Goal: Task Accomplishment & Management: Manage account settings

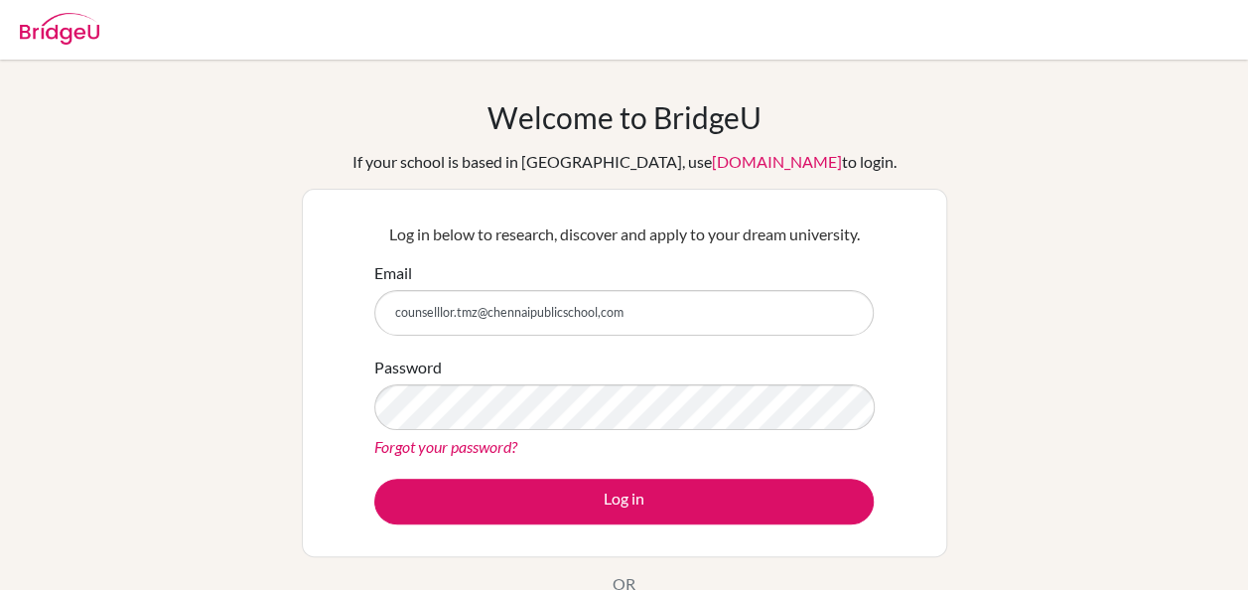
type input "counselllor.tmz@chennaipublicschool,com"
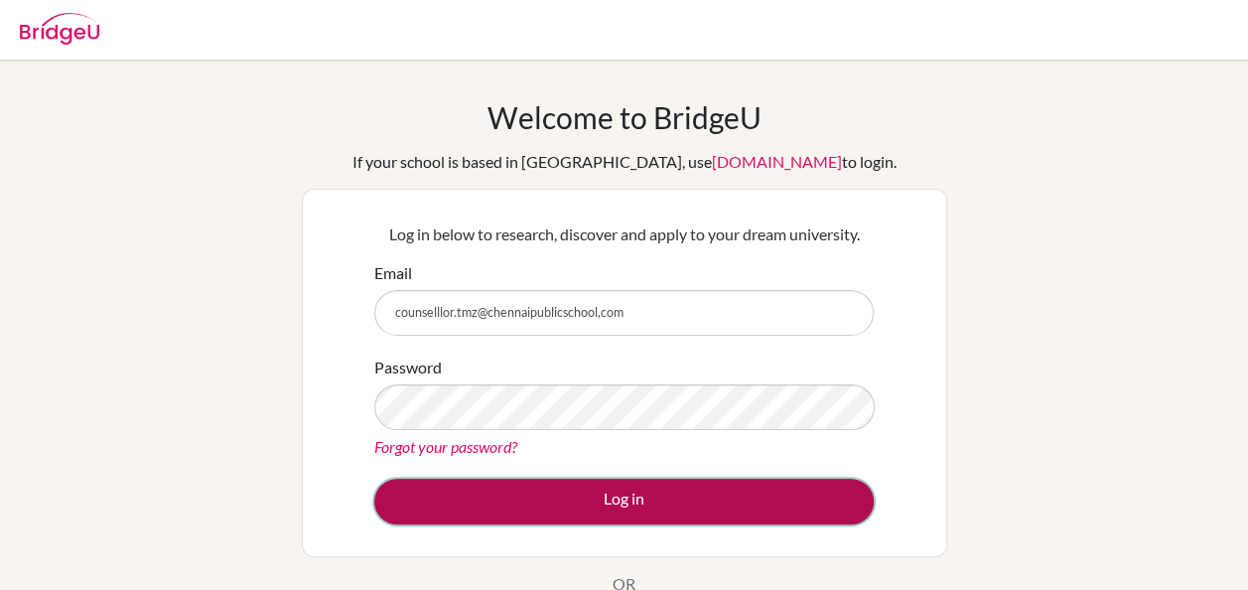
click at [570, 488] on button "Log in" at bounding box center [623, 501] width 499 height 46
click at [570, 504] on button "Log in" at bounding box center [623, 501] width 499 height 46
click at [619, 486] on button "Log in" at bounding box center [623, 501] width 499 height 46
click at [661, 498] on button "Log in" at bounding box center [623, 501] width 499 height 46
click at [602, 510] on button "Log in" at bounding box center [623, 501] width 499 height 46
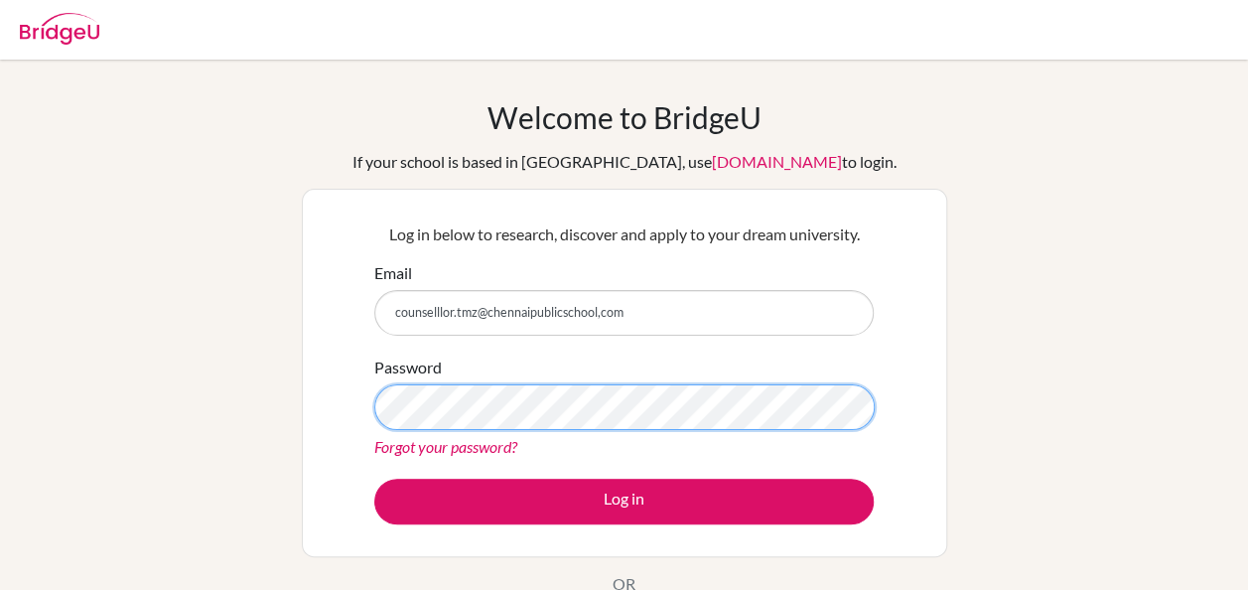
click at [363, 405] on div "Log in below to research, discover and apply to your dream university. Email co…" at bounding box center [624, 372] width 524 height 327
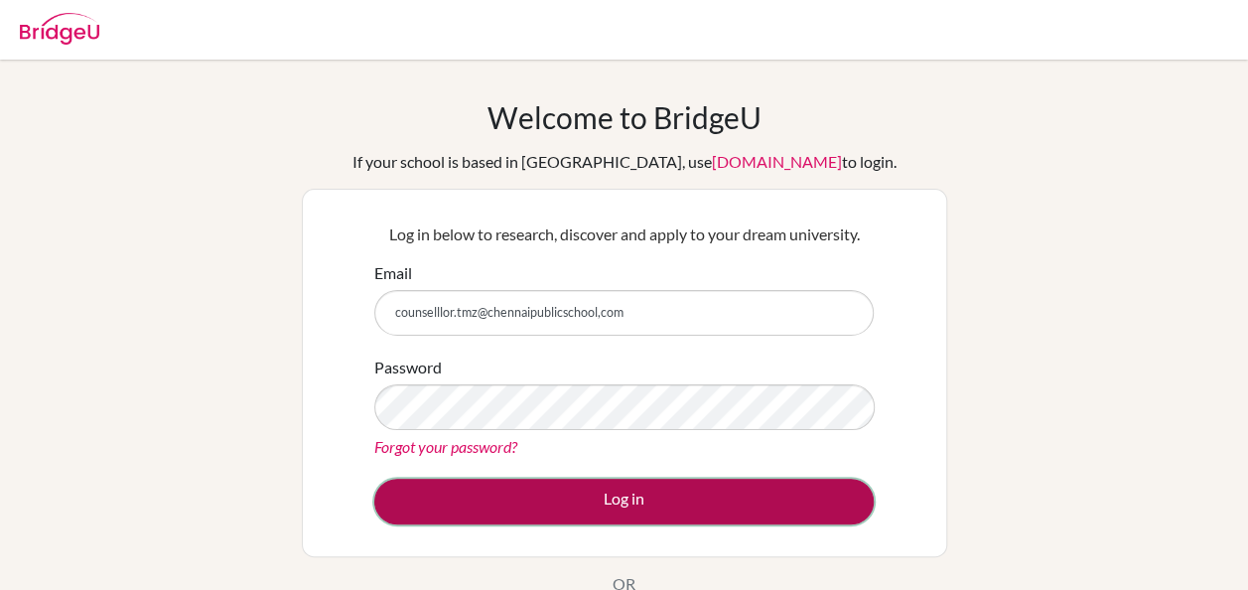
click at [621, 499] on button "Log in" at bounding box center [623, 501] width 499 height 46
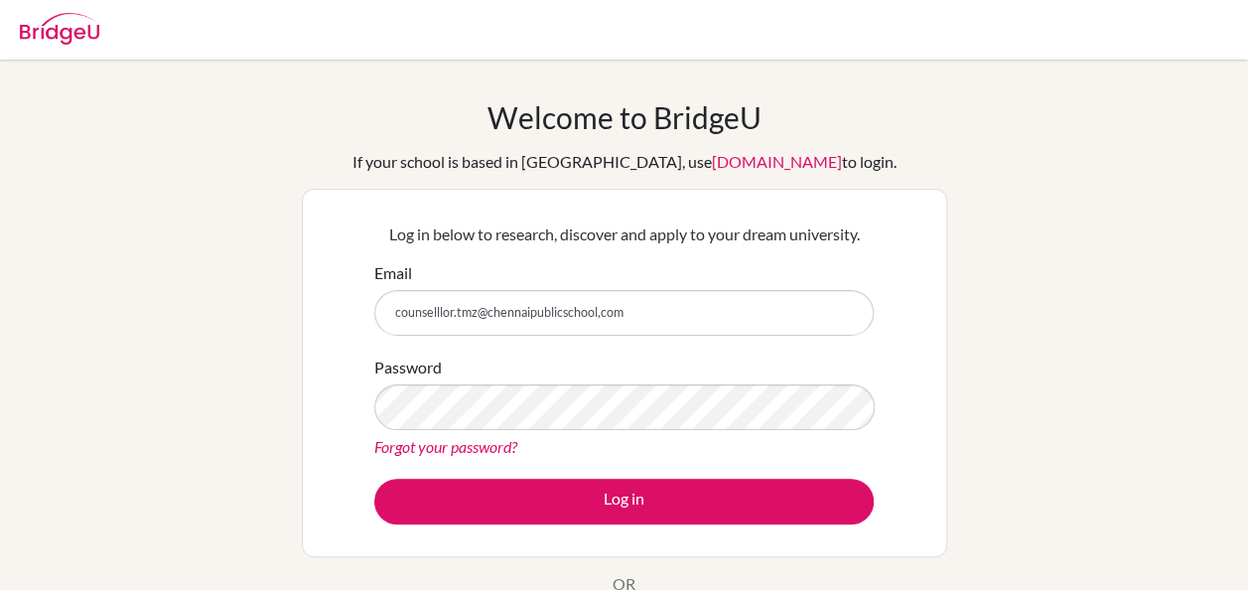
click at [802, 371] on div "Password Forgot your password?" at bounding box center [623, 406] width 499 height 103
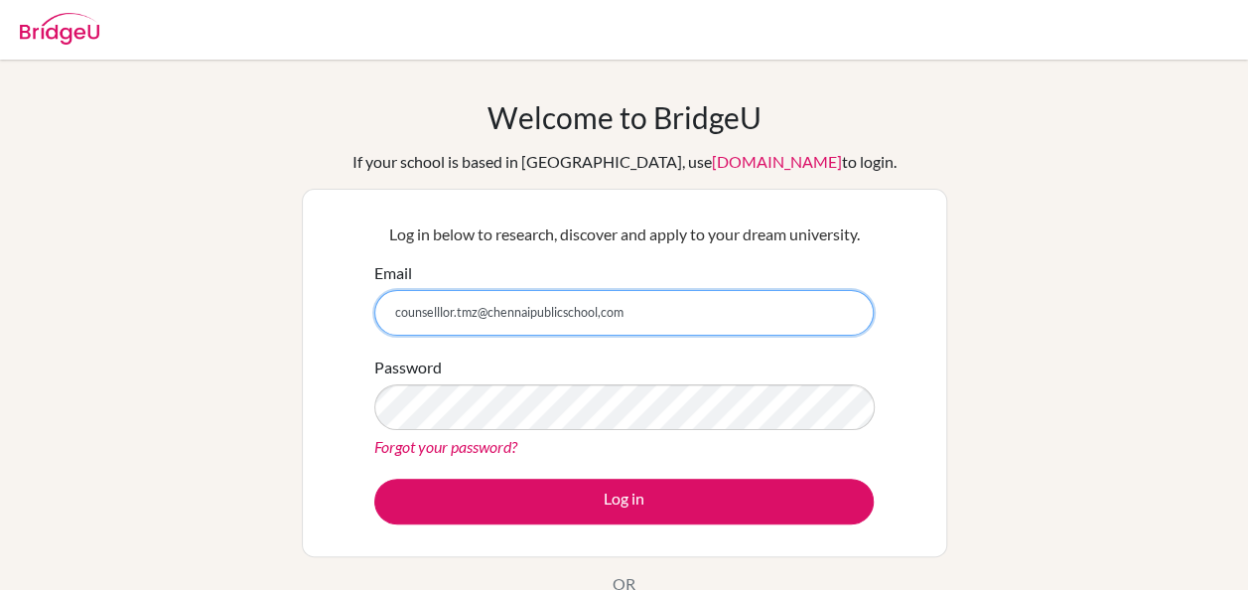
drag, startPoint x: 393, startPoint y: 313, endPoint x: 660, endPoint y: 313, distance: 267.0
click at [660, 313] on input "counselllor.tmz@chennaipublicschool,com" at bounding box center [623, 313] width 499 height 46
type input "counsellor.tmz@chennaipublicschool.com"
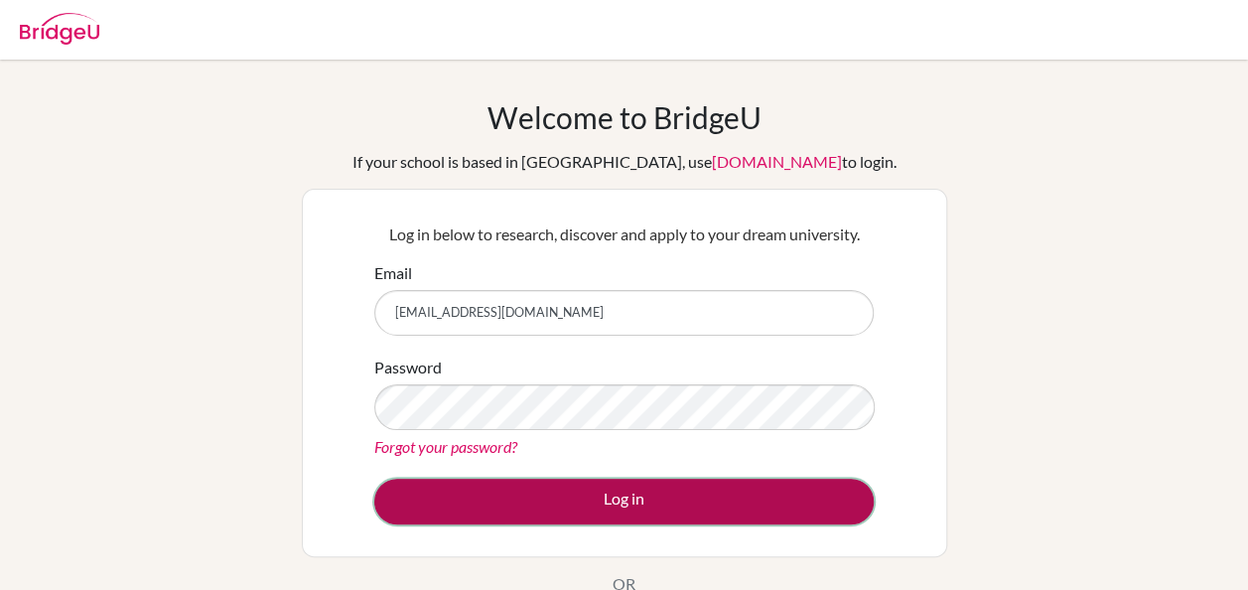
click at [647, 504] on button "Log in" at bounding box center [623, 501] width 499 height 46
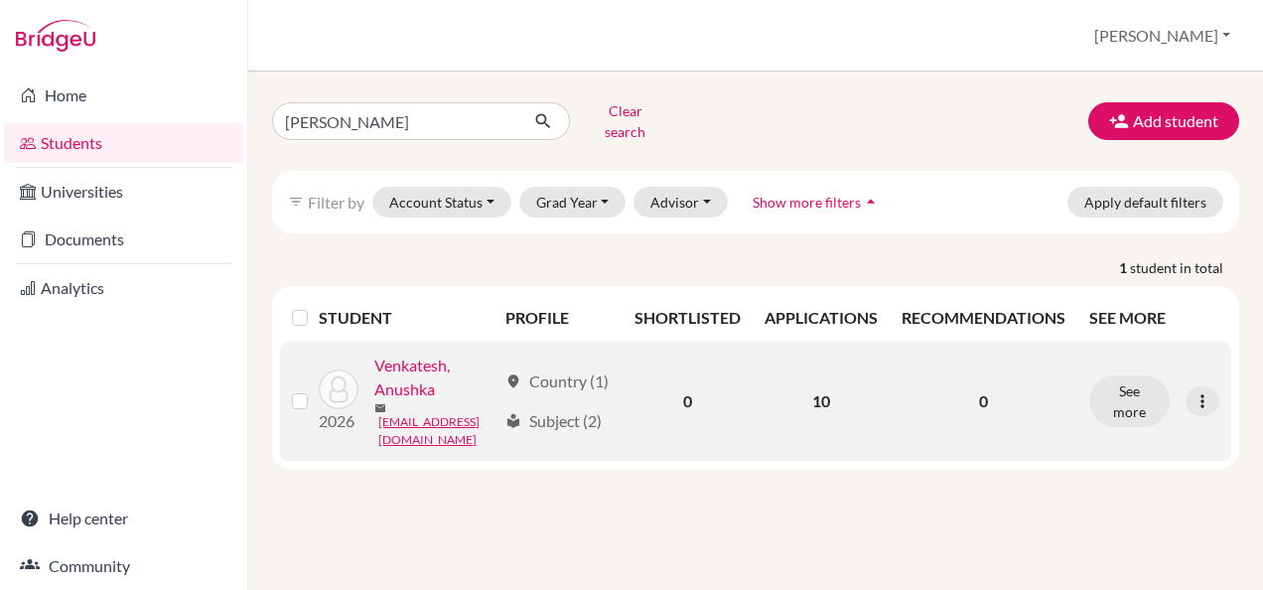
click at [436, 401] on link "Venkatesh, Anushka" at bounding box center [434, 377] width 121 height 48
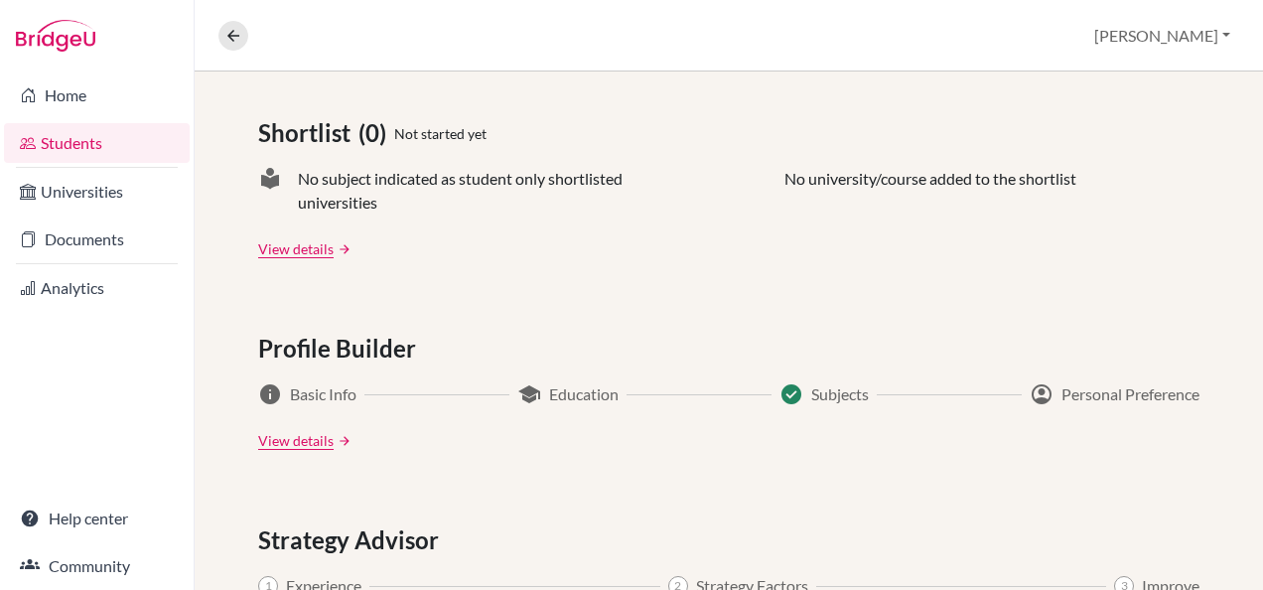
scroll to position [893, 0]
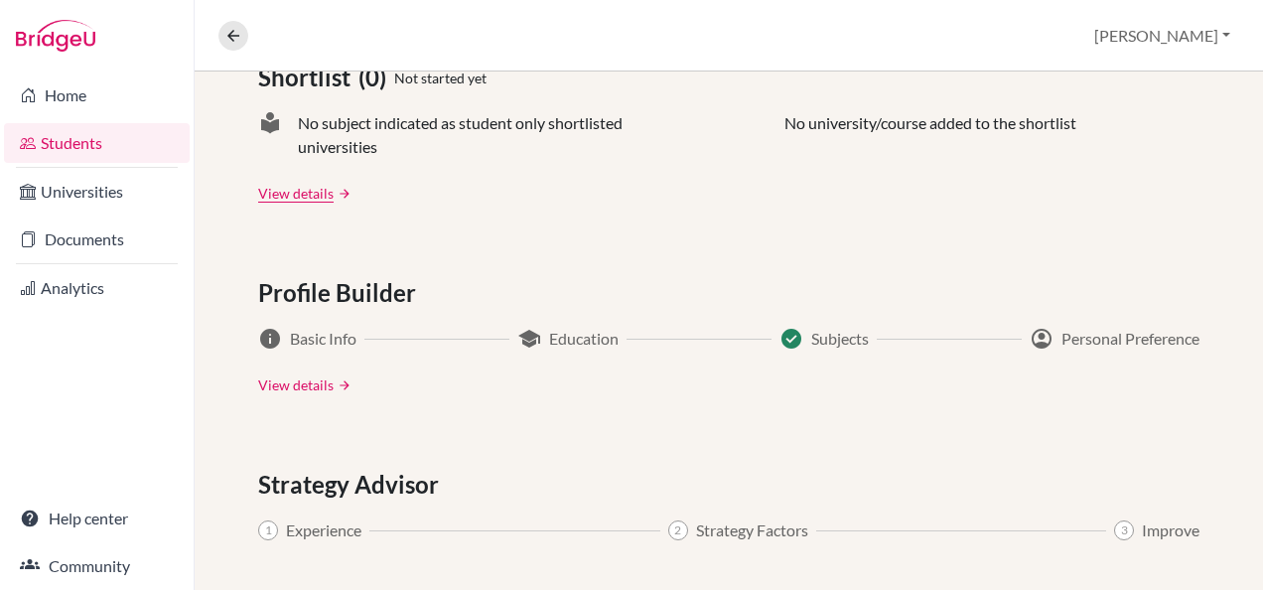
click at [310, 391] on link "View details" at bounding box center [295, 384] width 75 height 21
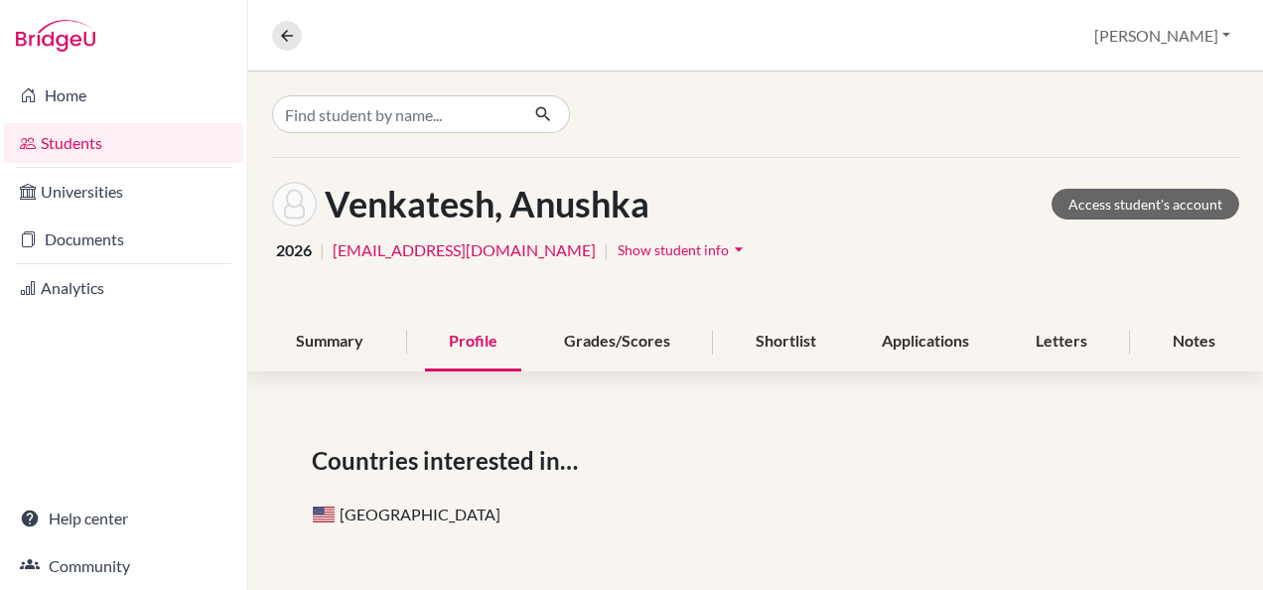
click at [125, 141] on link "Students" at bounding box center [123, 143] width 239 height 40
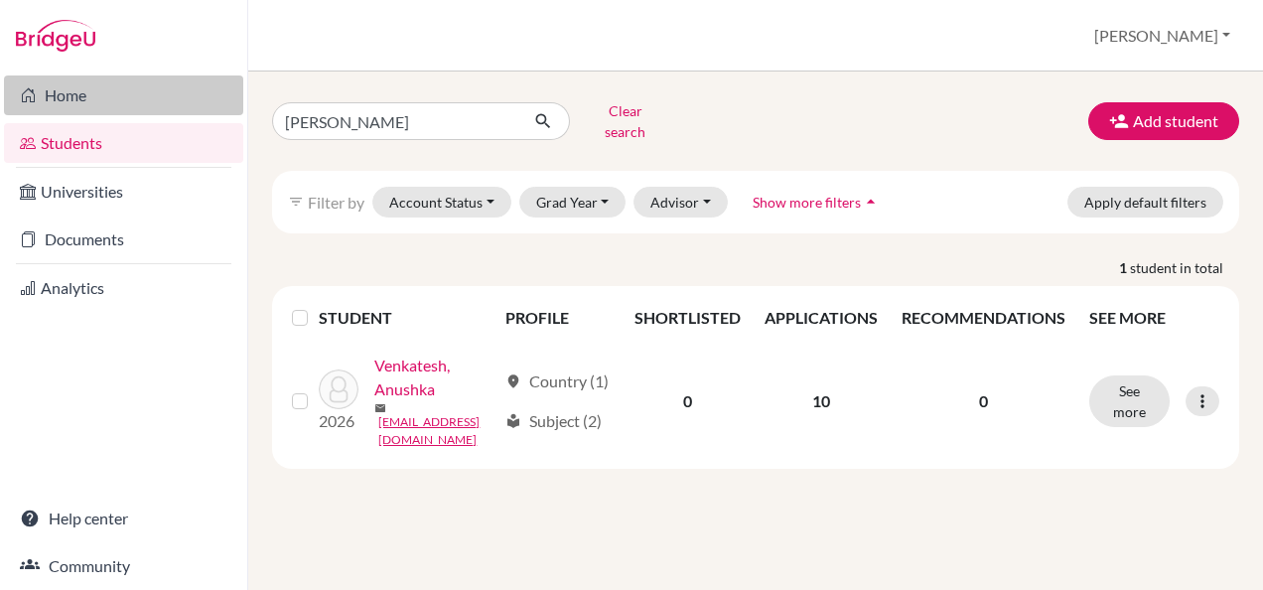
click at [46, 105] on link "Home" at bounding box center [123, 95] width 239 height 40
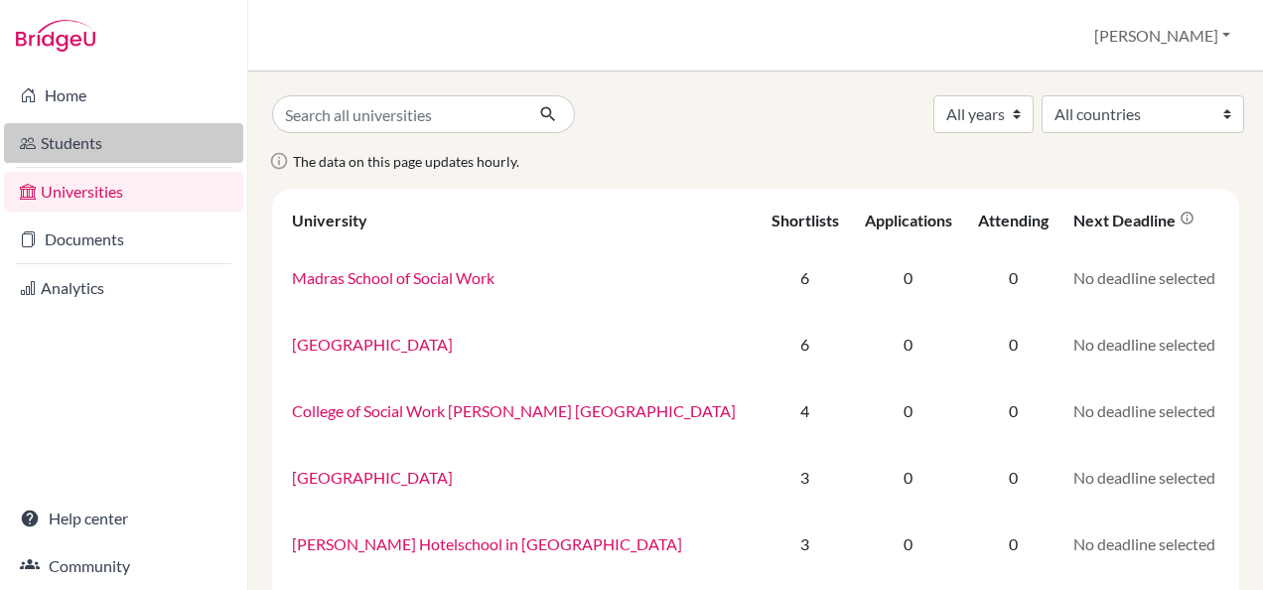
click at [85, 153] on link "Students" at bounding box center [123, 143] width 239 height 40
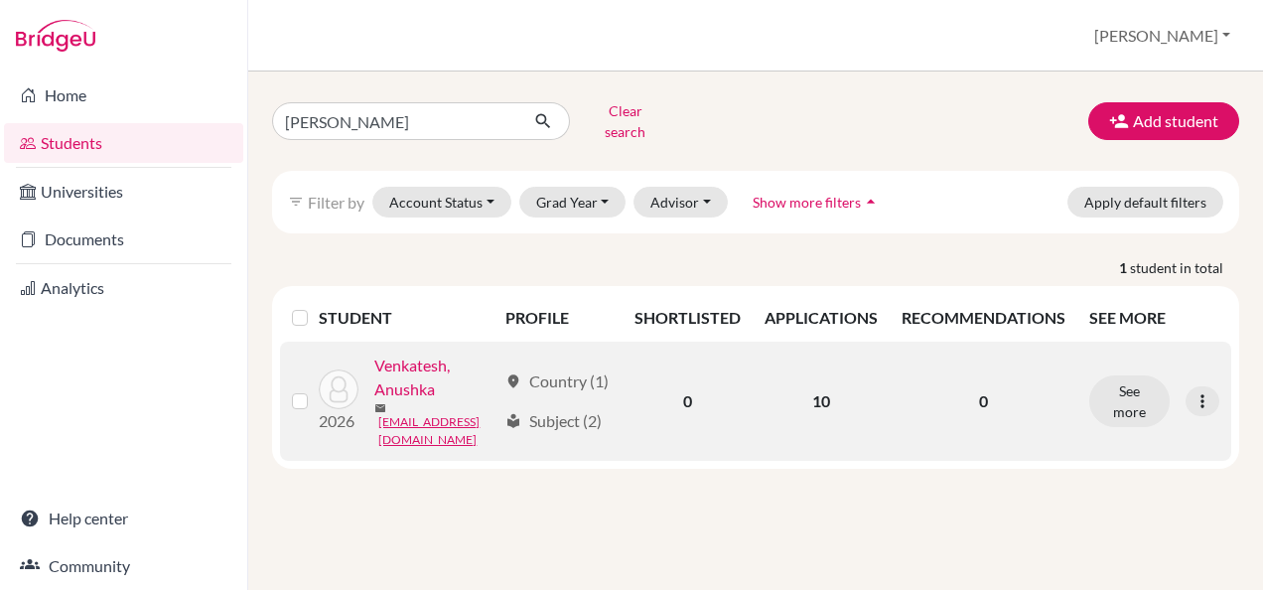
click at [416, 401] on link "Venkatesh, Anushka" at bounding box center [434, 377] width 121 height 48
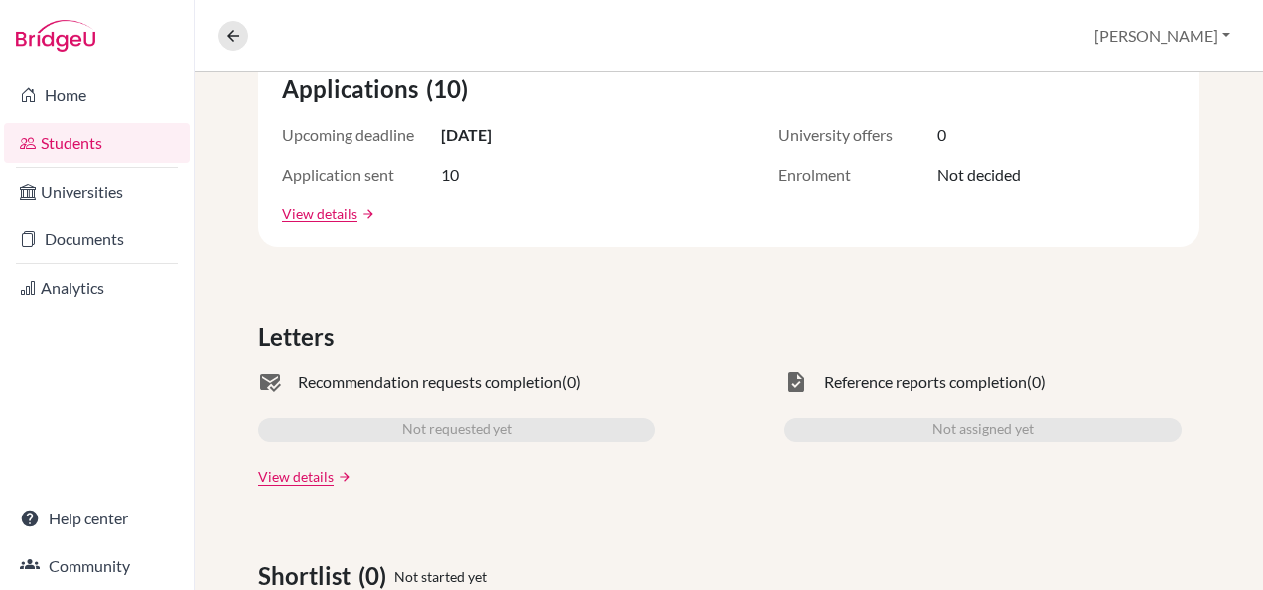
scroll to position [397, 0]
click at [314, 204] on link "View details" at bounding box center [319, 211] width 75 height 21
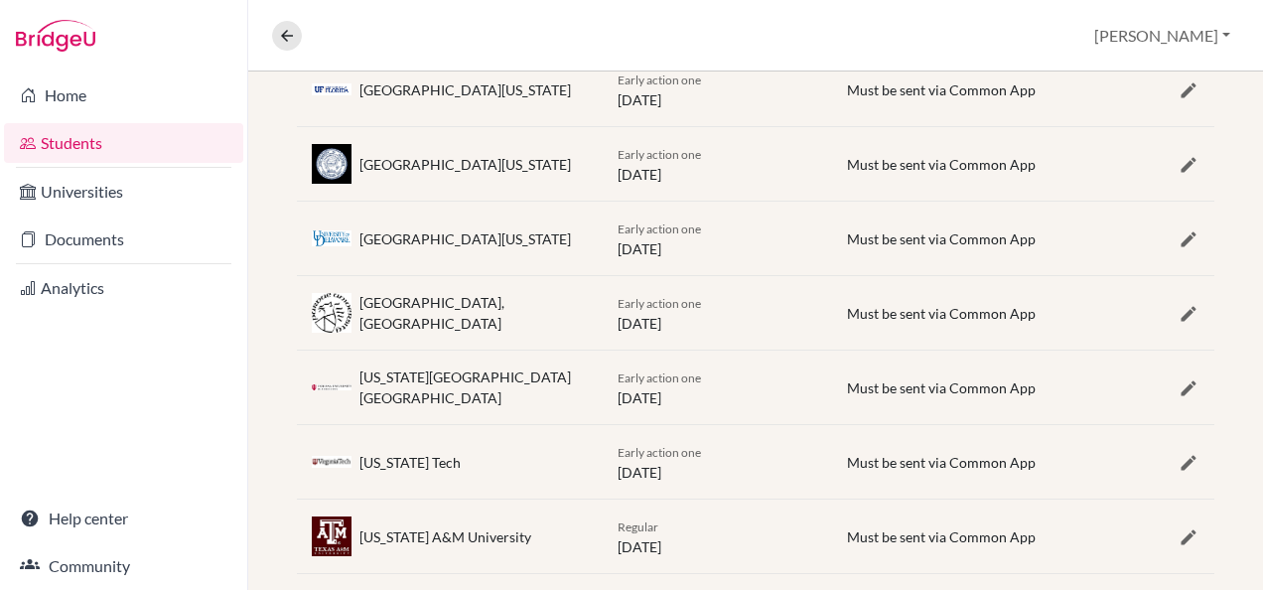
scroll to position [734, 0]
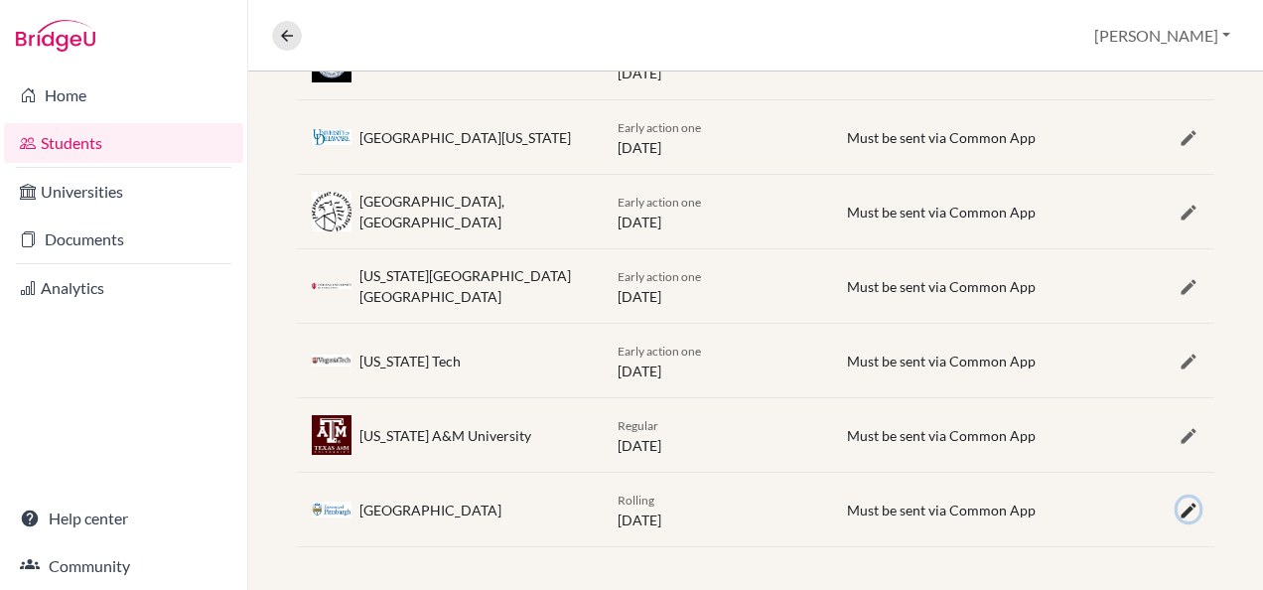
click at [1178, 507] on icon "button" at bounding box center [1188, 510] width 20 height 20
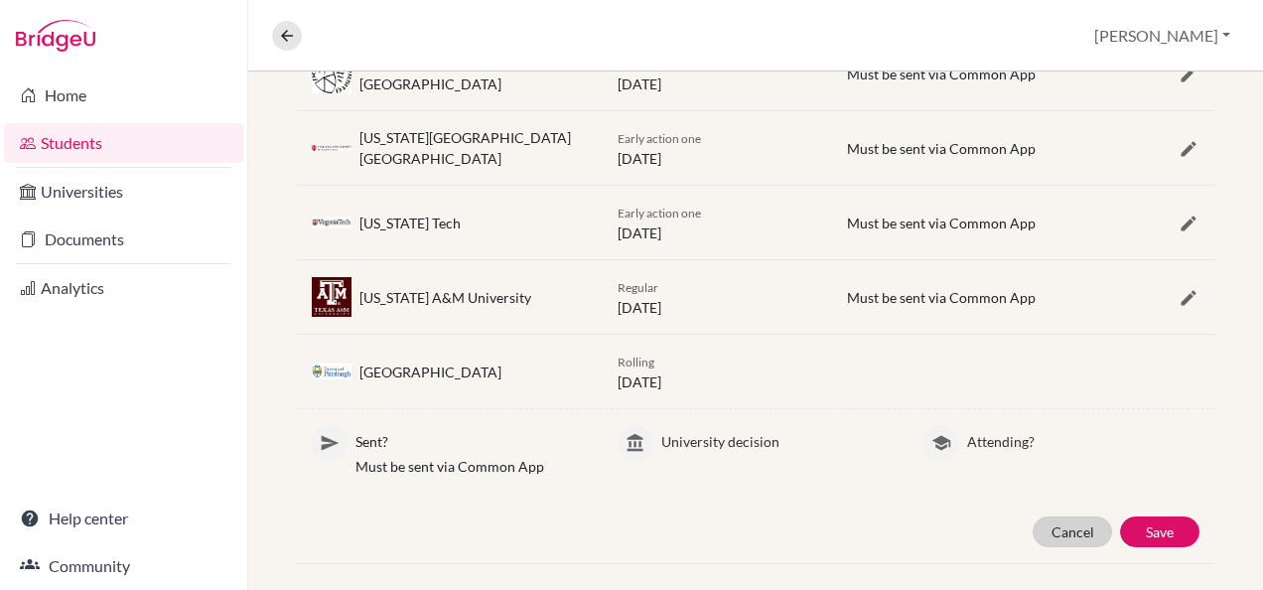
scroll to position [887, 0]
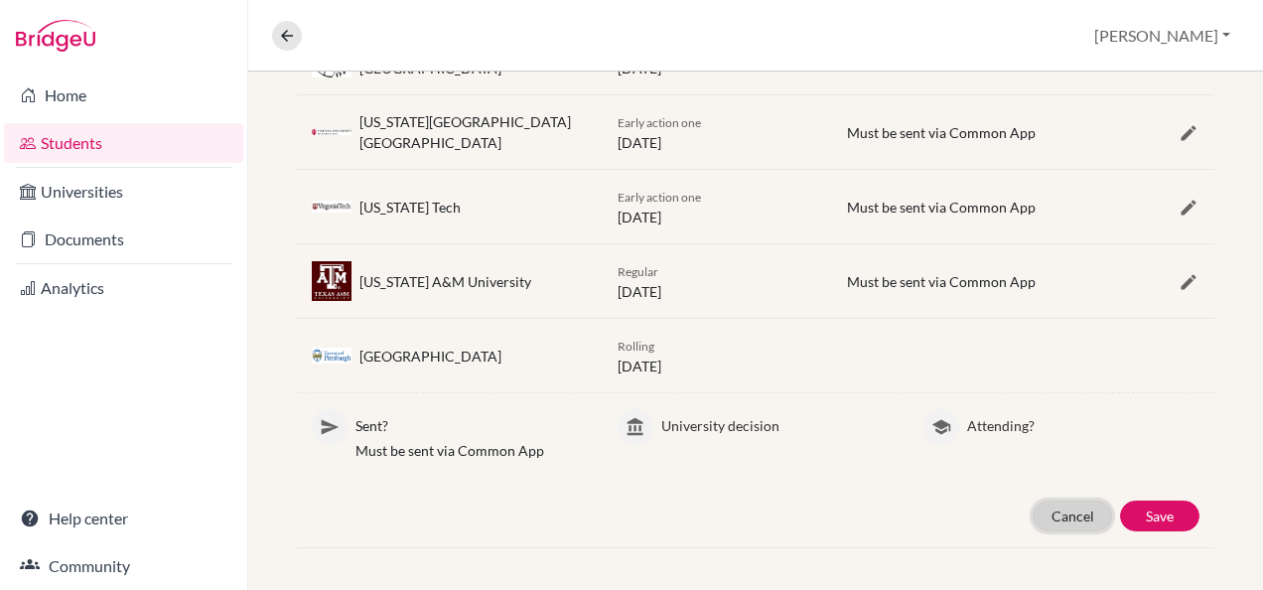
click at [1069, 514] on button "Cancel" at bounding box center [1071, 515] width 79 height 31
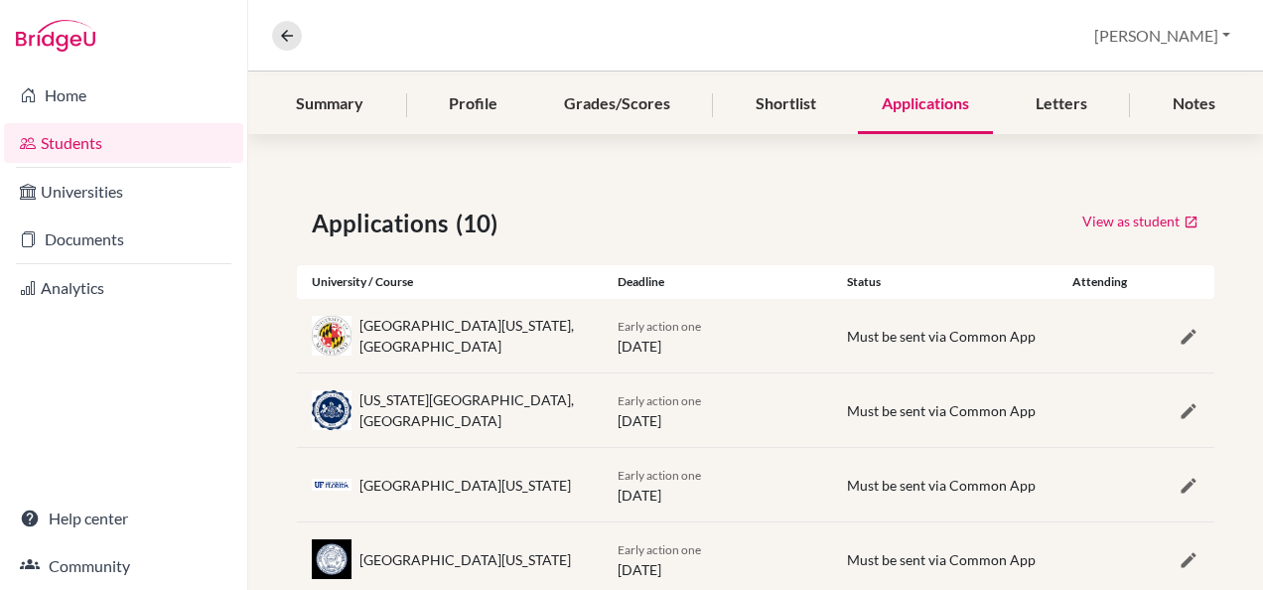
scroll to position [39, 0]
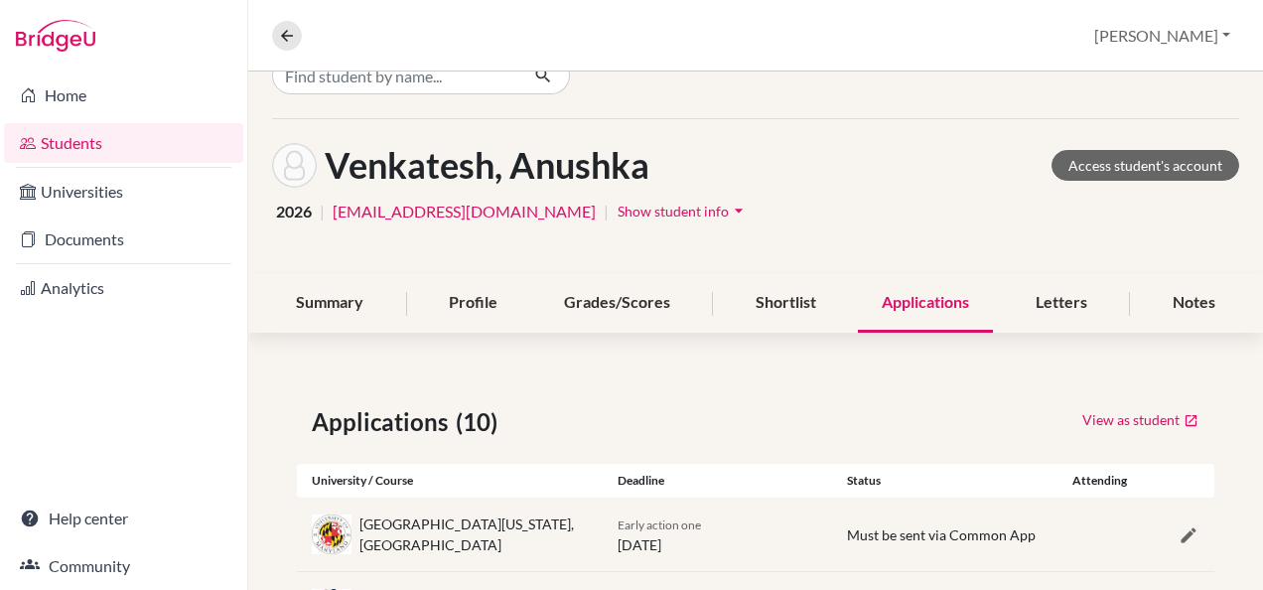
click at [1031, 288] on div "Letters" at bounding box center [1061, 303] width 99 height 59
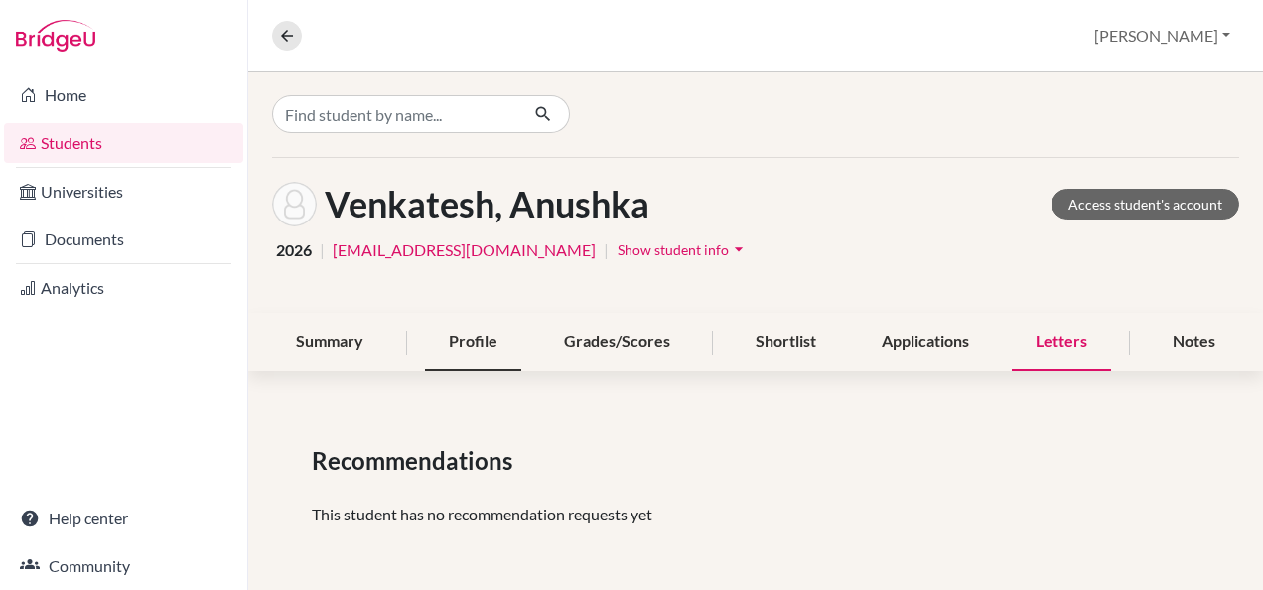
click at [469, 346] on div "Profile" at bounding box center [473, 342] width 96 height 59
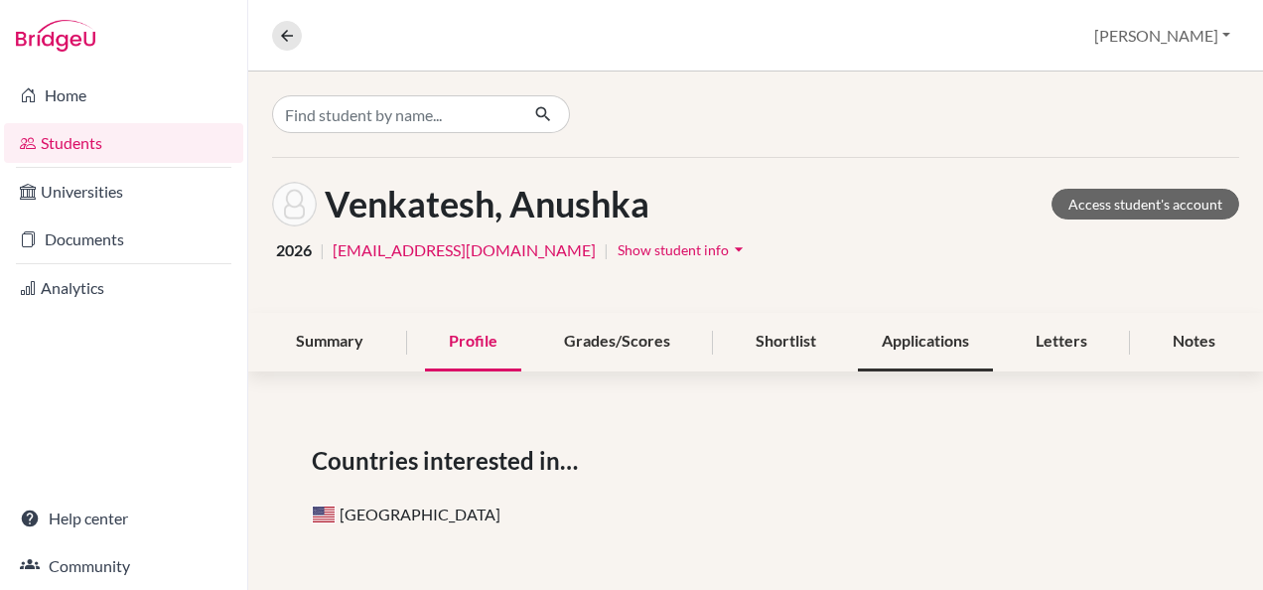
click at [937, 326] on div "Applications" at bounding box center [925, 342] width 135 height 59
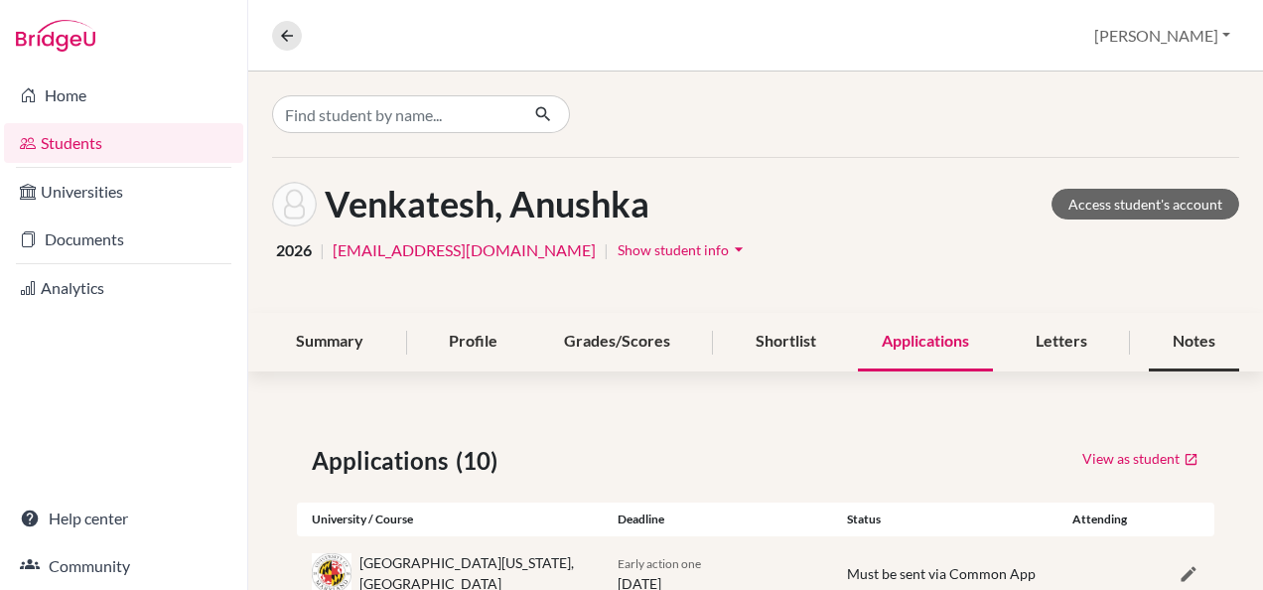
click at [1189, 339] on div "Notes" at bounding box center [1194, 342] width 90 height 59
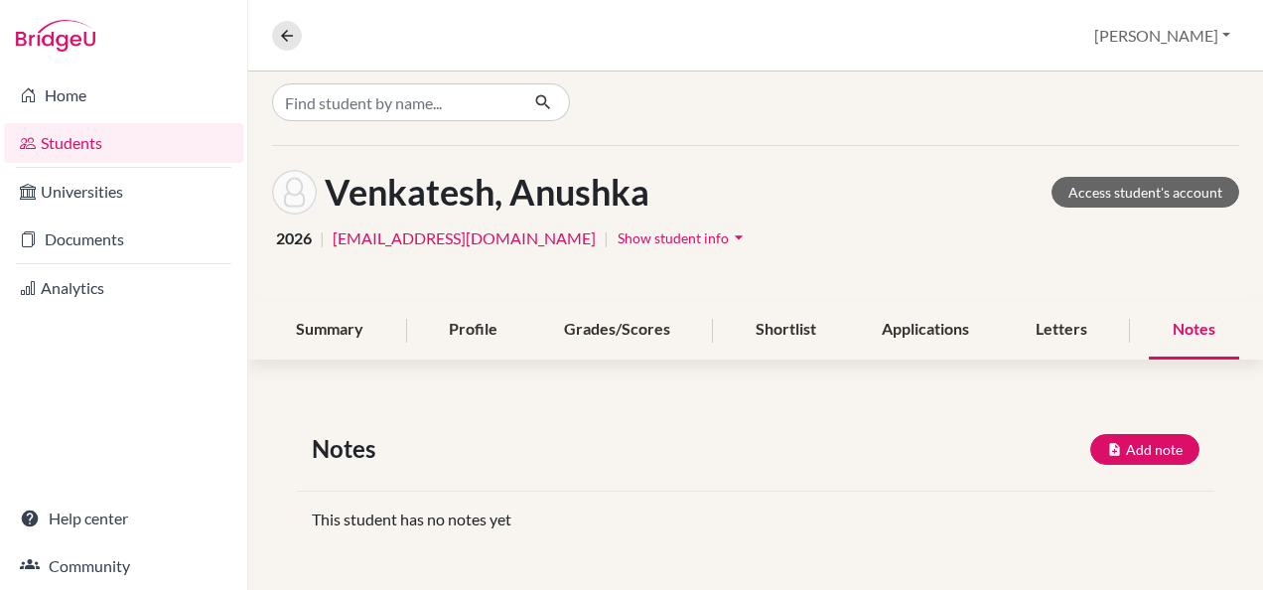
scroll to position [15, 0]
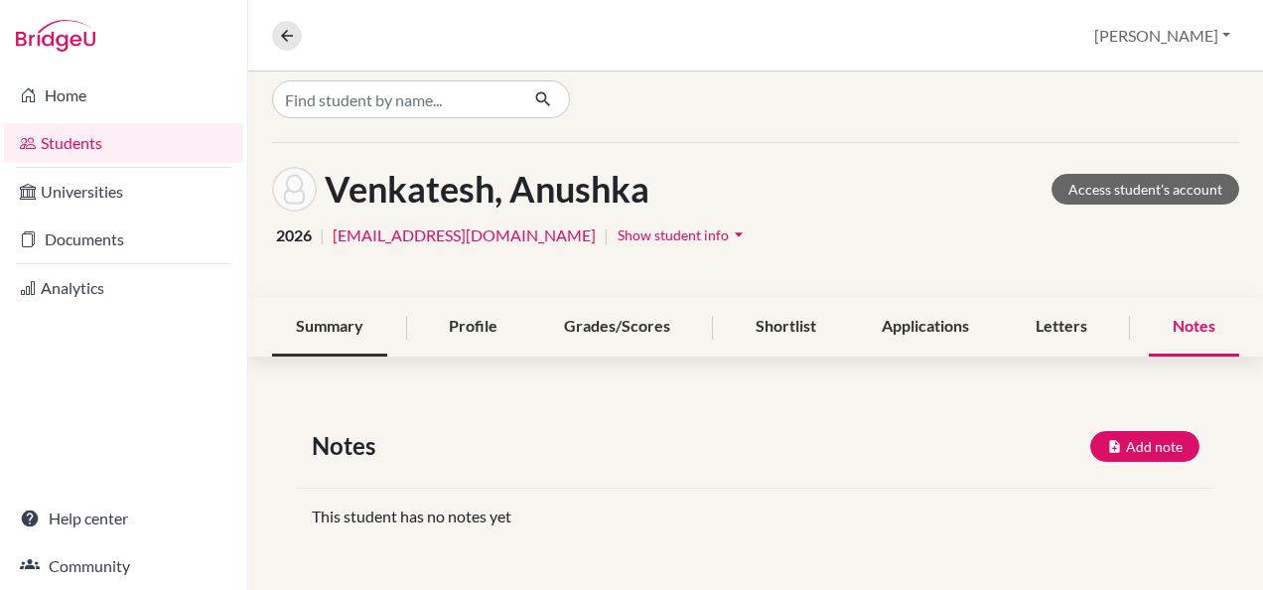
click at [312, 330] on div "Summary" at bounding box center [329, 327] width 115 height 59
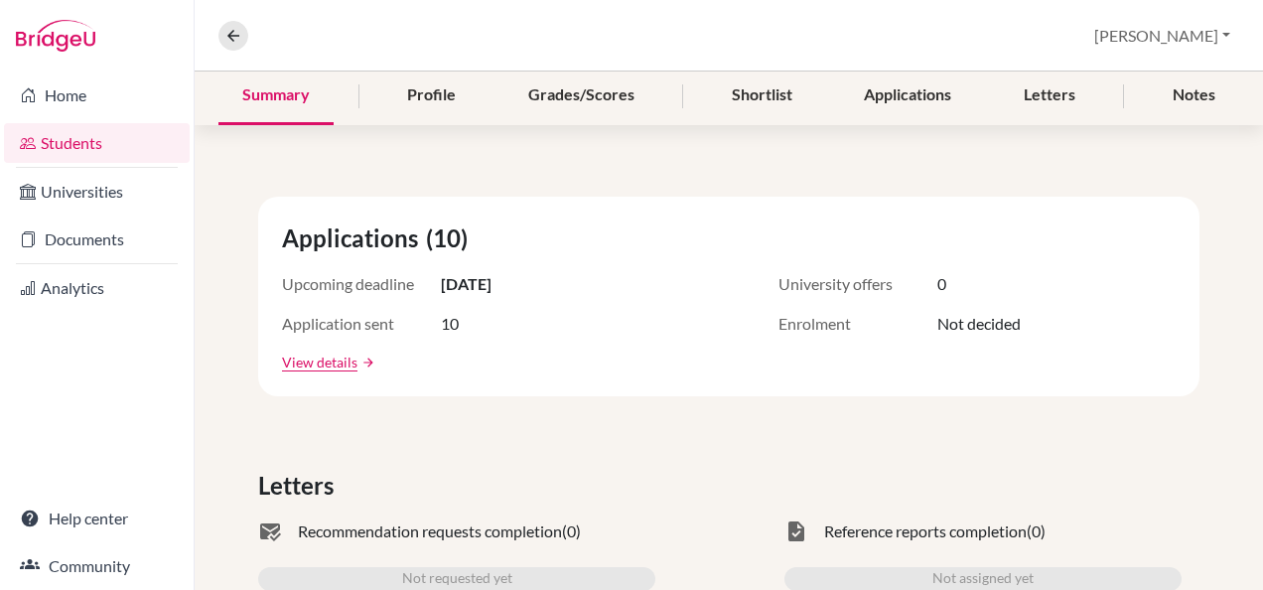
scroll to position [298, 0]
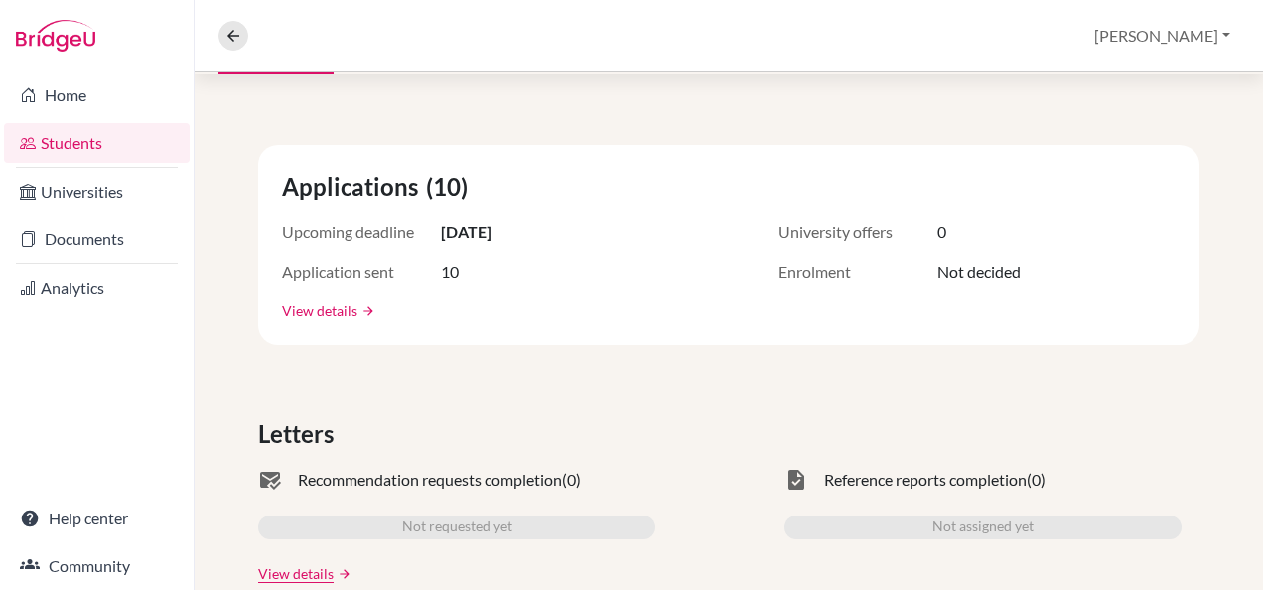
click at [322, 310] on link "View details" at bounding box center [319, 310] width 75 height 21
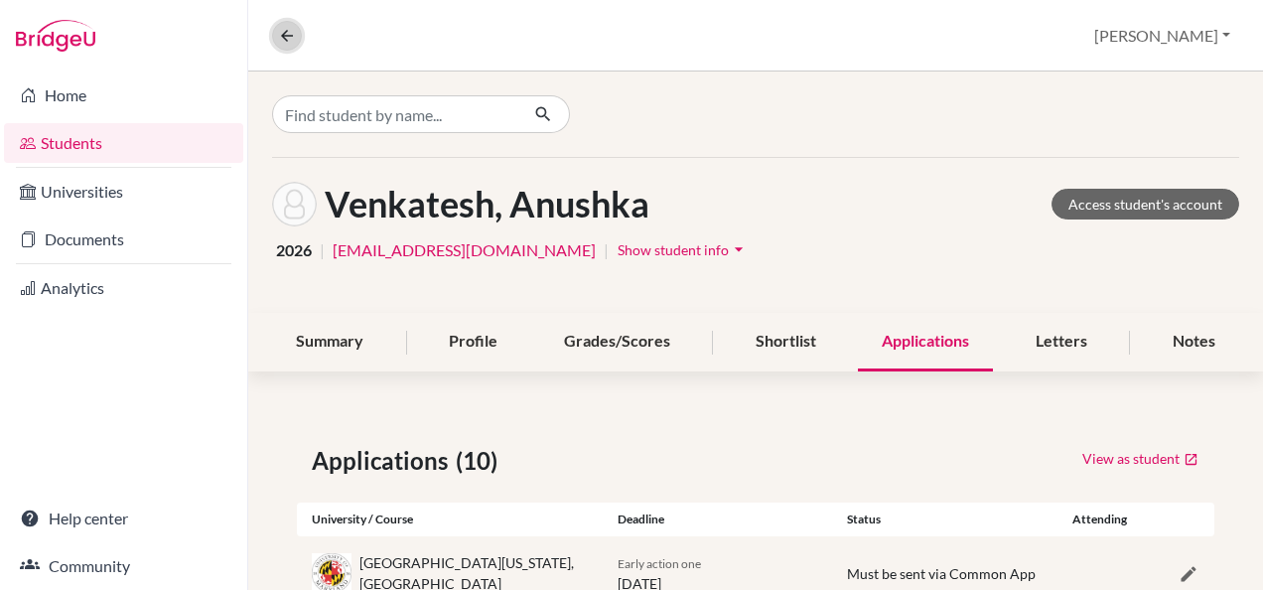
click at [283, 39] on icon at bounding box center [287, 36] width 18 height 18
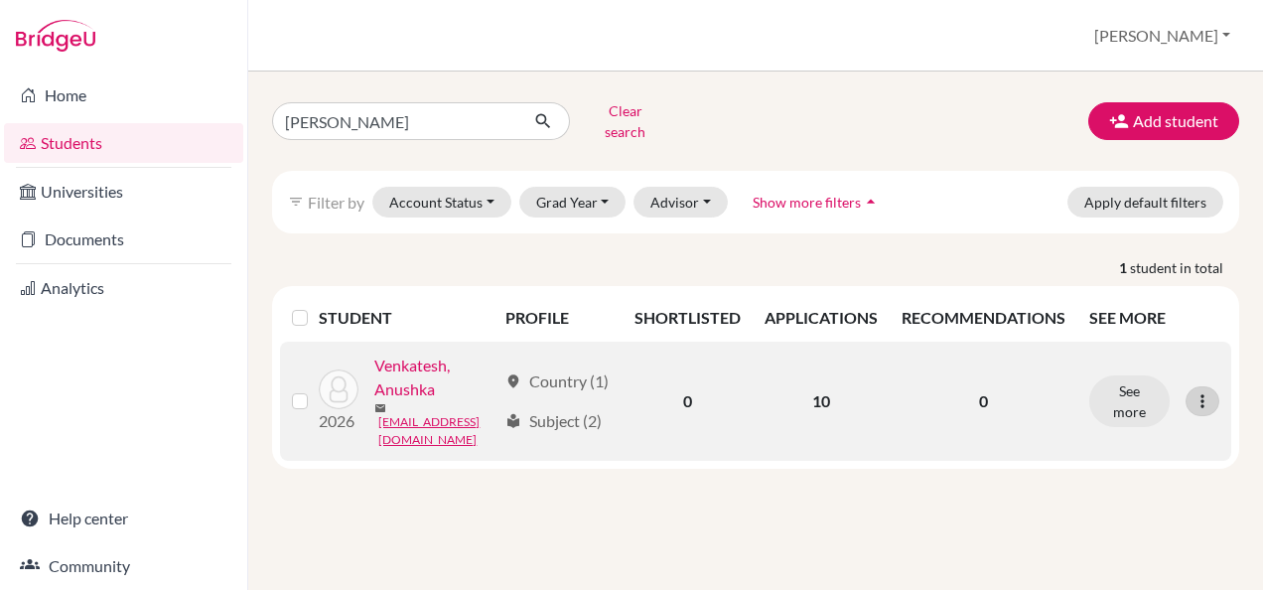
click at [1205, 395] on icon at bounding box center [1202, 401] width 20 height 20
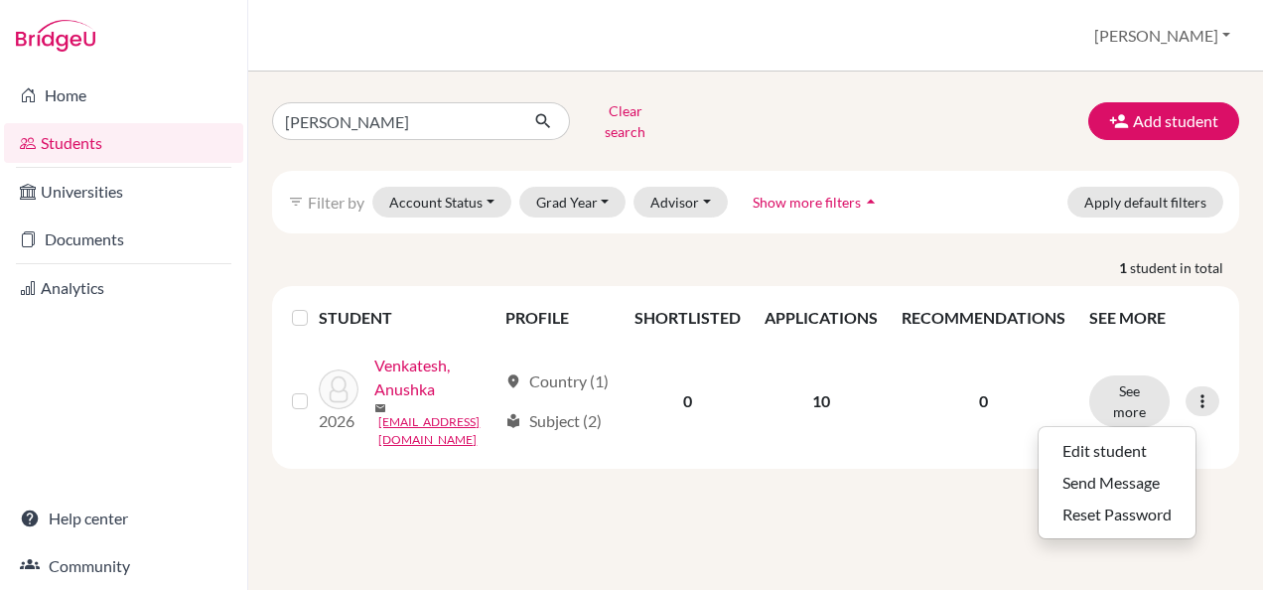
click at [1021, 294] on th "RECOMMENDATIONS" at bounding box center [983, 318] width 188 height 48
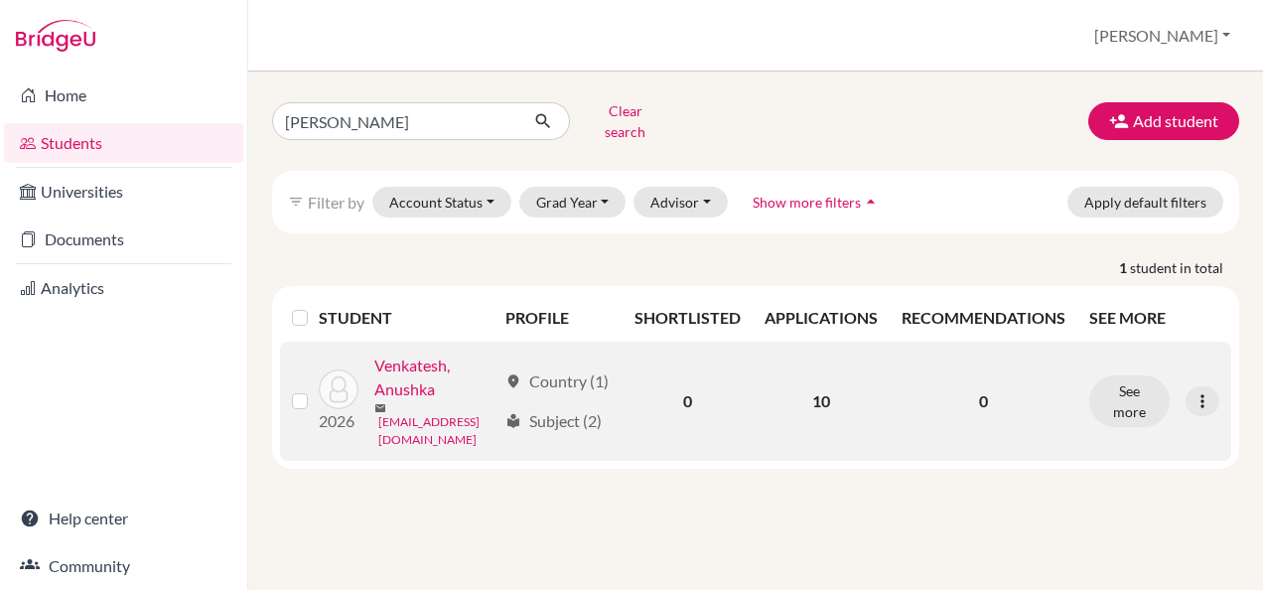
click at [425, 431] on link "anushkavenkatesh01@gmail.com" at bounding box center [436, 431] width 117 height 36
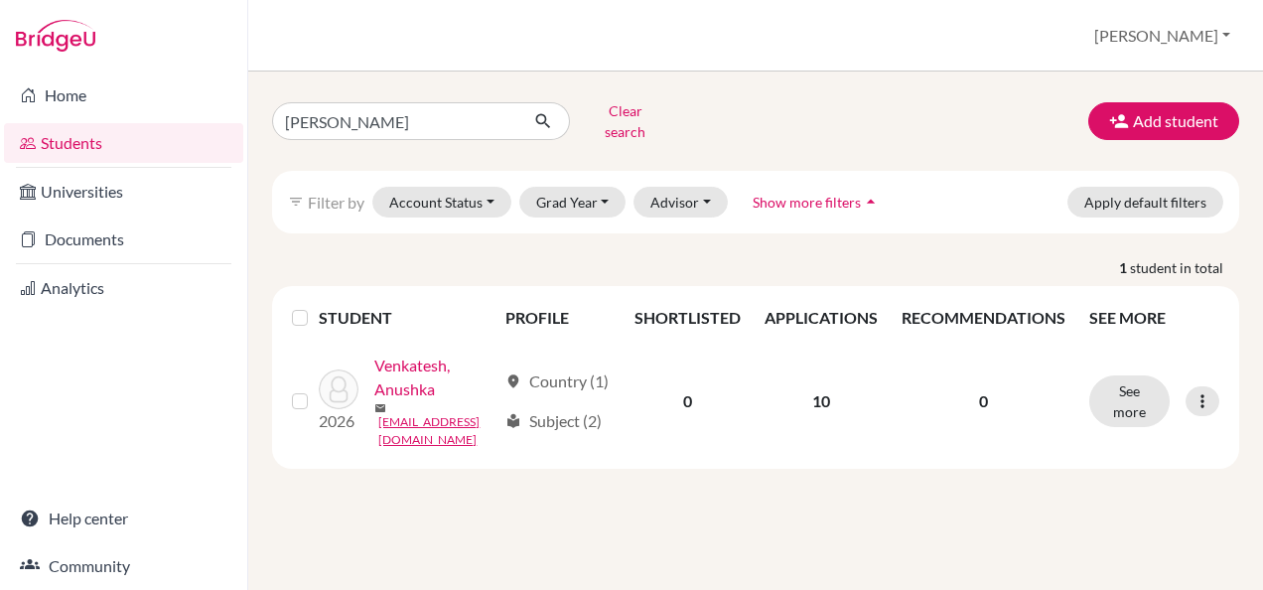
click at [923, 171] on div "filter_list Filter by Account Status Active accounts Archived accounts Register…" at bounding box center [755, 202] width 967 height 63
click at [953, 301] on th "RECOMMENDATIONS" at bounding box center [983, 318] width 188 height 48
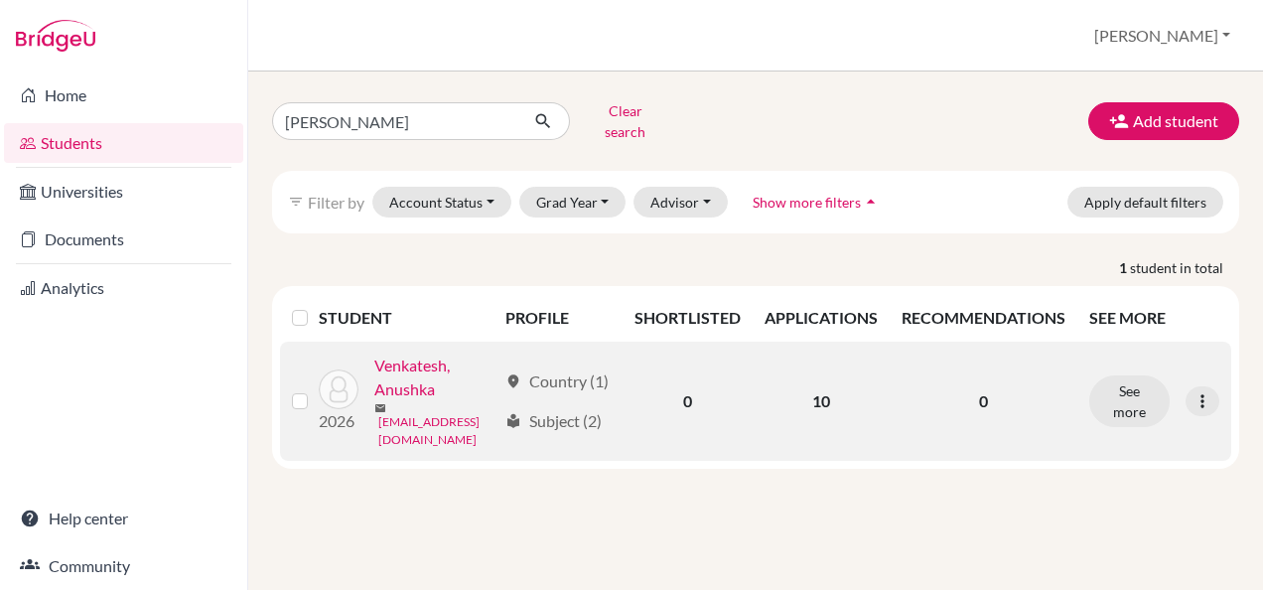
click at [448, 439] on link "anushkavenkatesh01@gmail.com" at bounding box center [436, 431] width 117 height 36
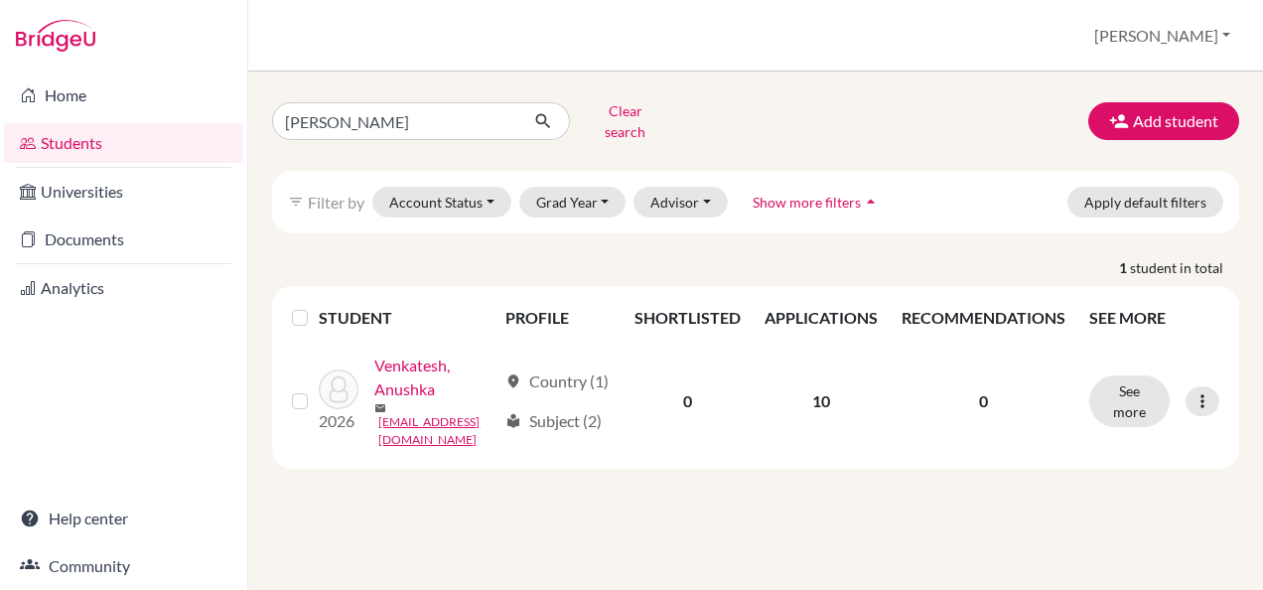
click at [999, 480] on div "ANUSHKA venkatesh Clear search Add student filter_list Filter by Account Status…" at bounding box center [755, 330] width 1015 height 518
click at [917, 300] on th "RECOMMENDATIONS" at bounding box center [983, 318] width 188 height 48
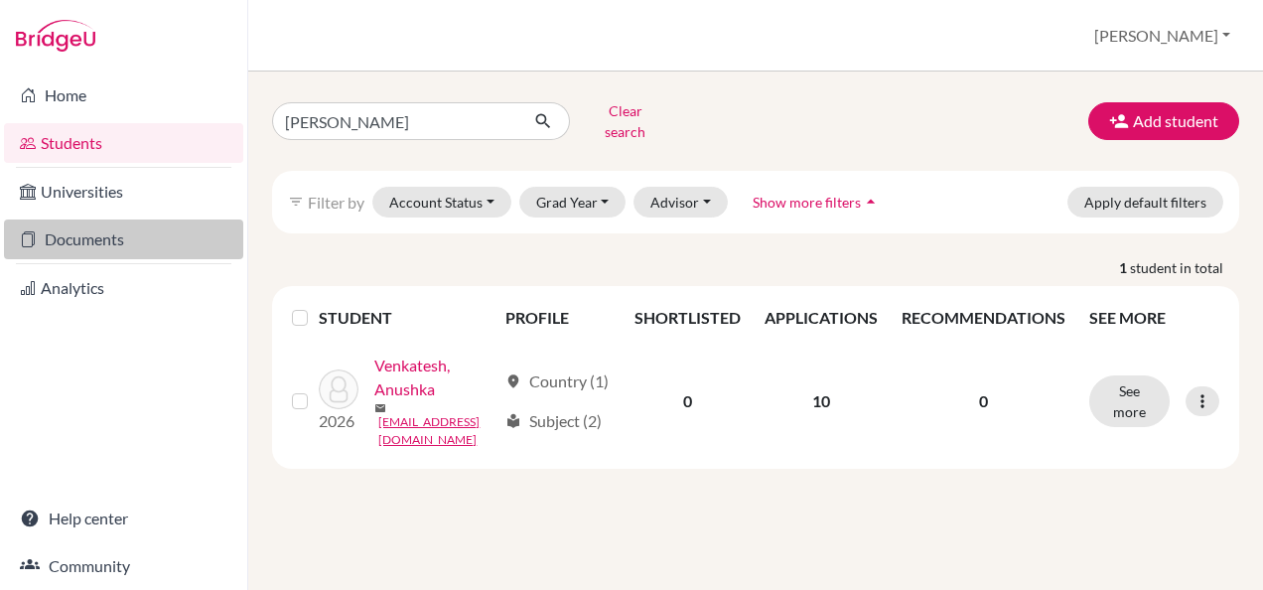
click at [57, 233] on link "Documents" at bounding box center [123, 239] width 239 height 40
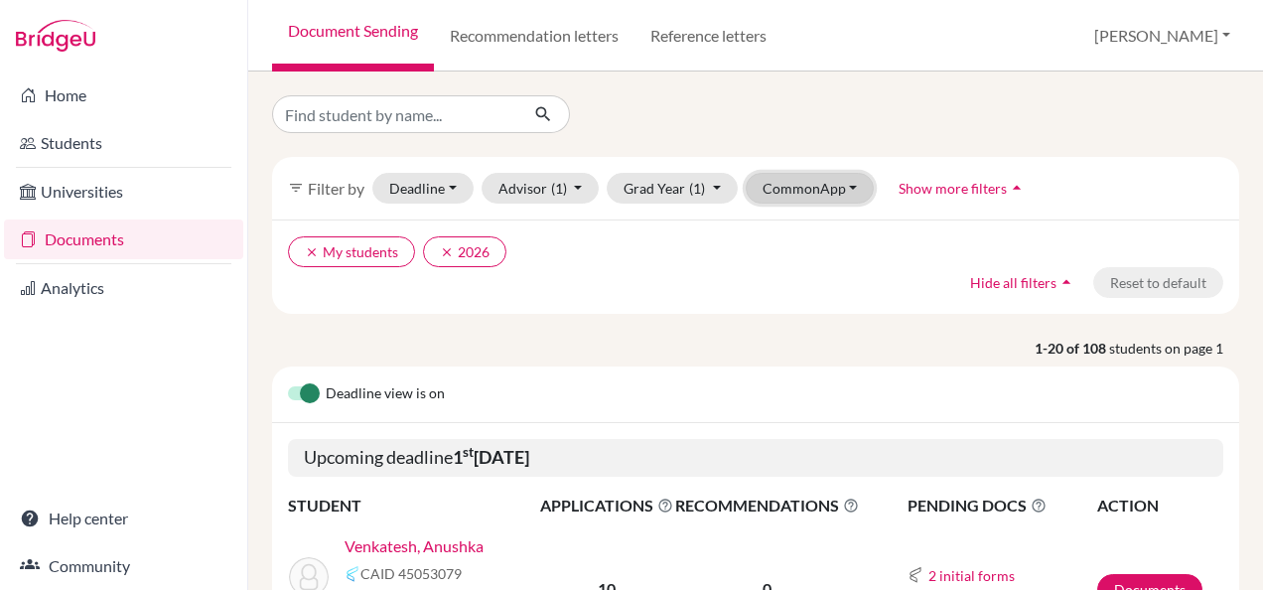
click at [838, 185] on button "CommonApp" at bounding box center [810, 188] width 129 height 31
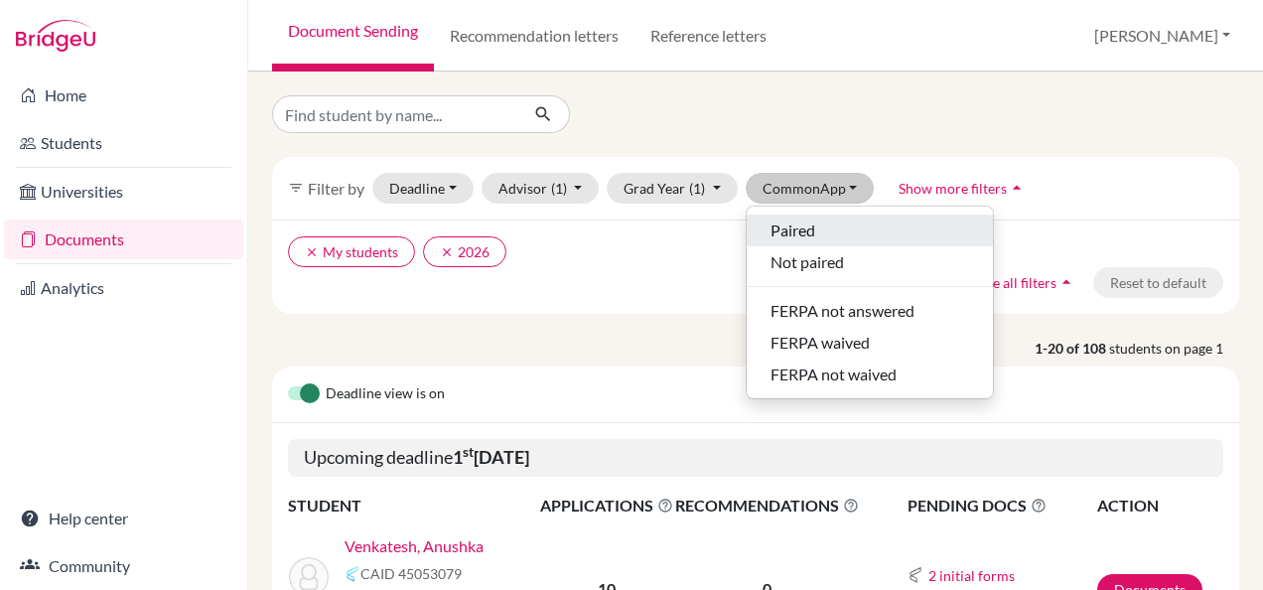
click at [806, 234] on span "Paired" at bounding box center [792, 230] width 45 height 24
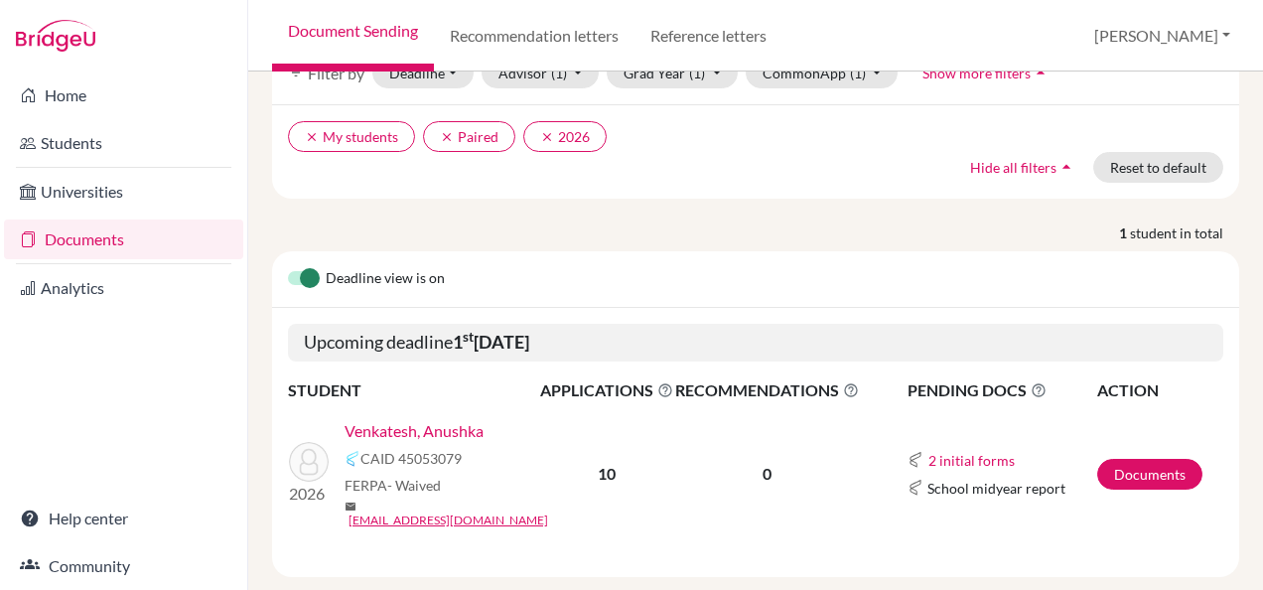
scroll to position [135, 0]
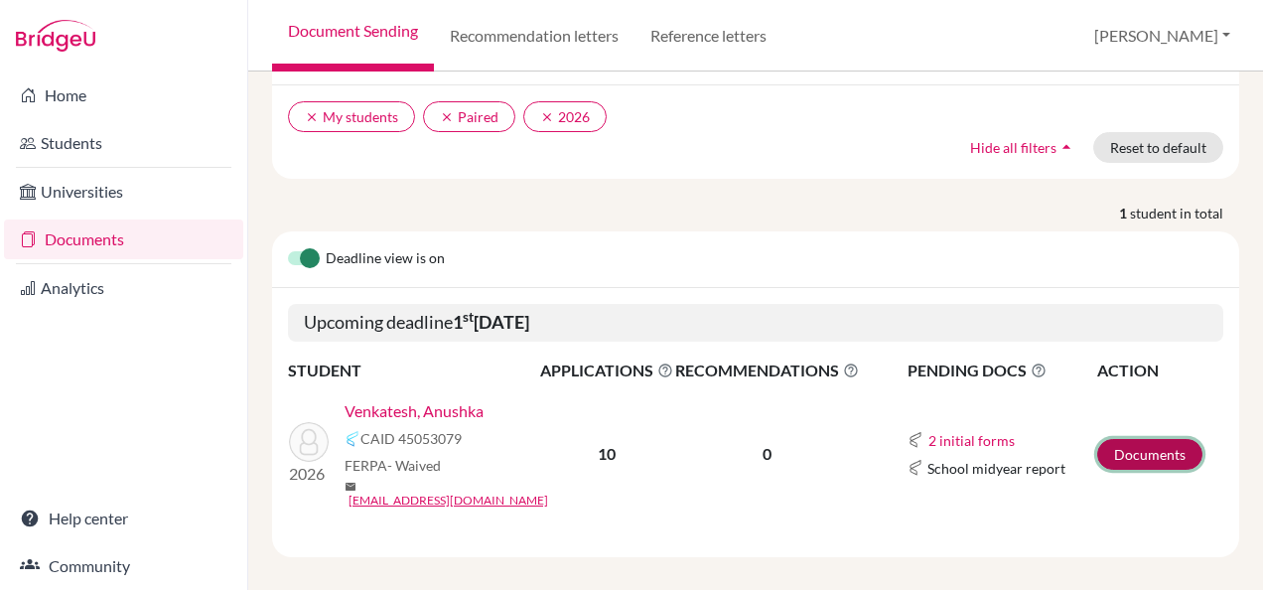
click at [1138, 447] on link "Documents" at bounding box center [1149, 454] width 105 height 31
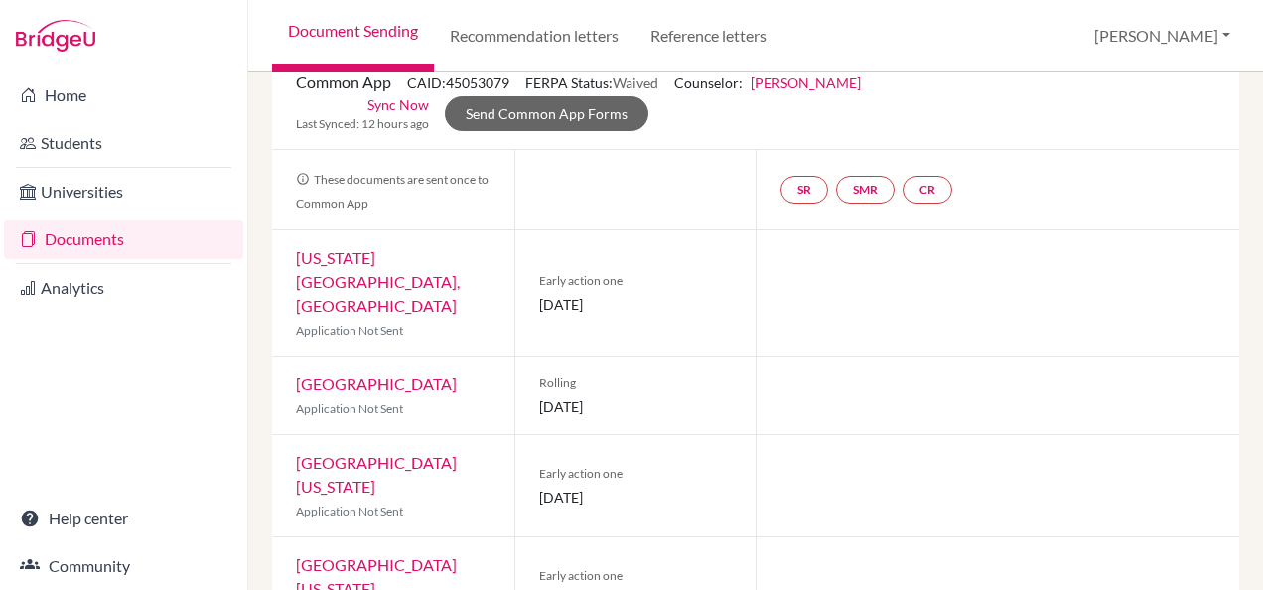
scroll to position [85, 0]
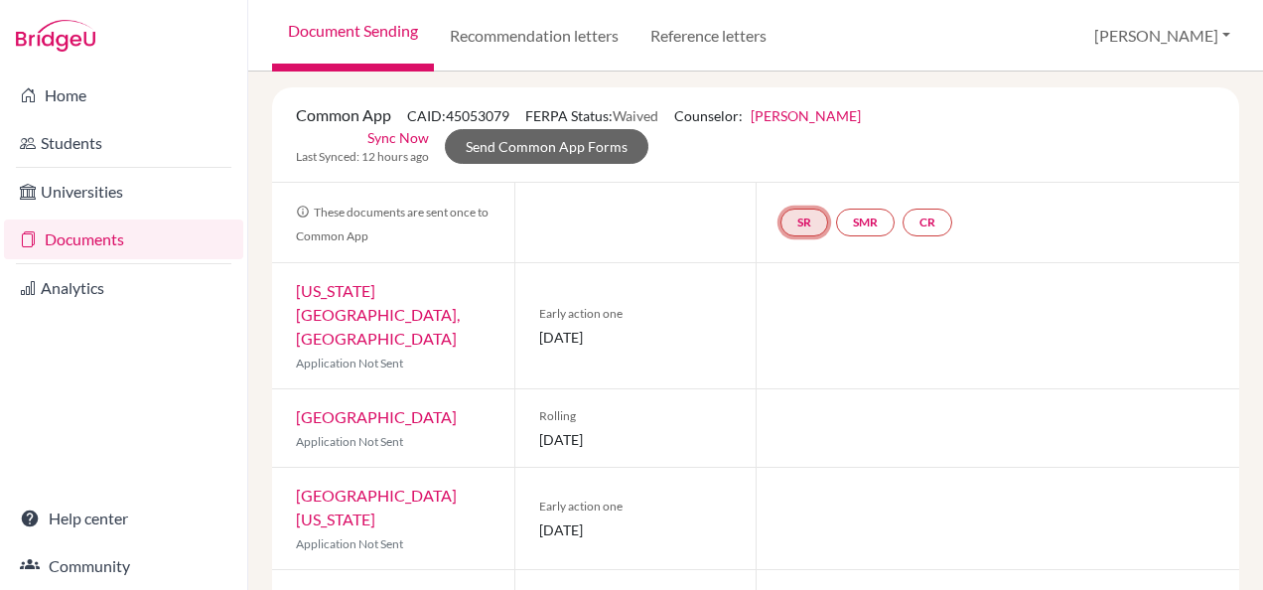
click at [796, 228] on link "SR" at bounding box center [804, 222] width 48 height 28
click at [787, 181] on small "Incomplete" at bounding box center [804, 183] width 92 height 18
click at [798, 131] on h3 "School report" at bounding box center [805, 127] width 116 height 36
click at [848, 227] on link "SMR" at bounding box center [865, 222] width 59 height 28
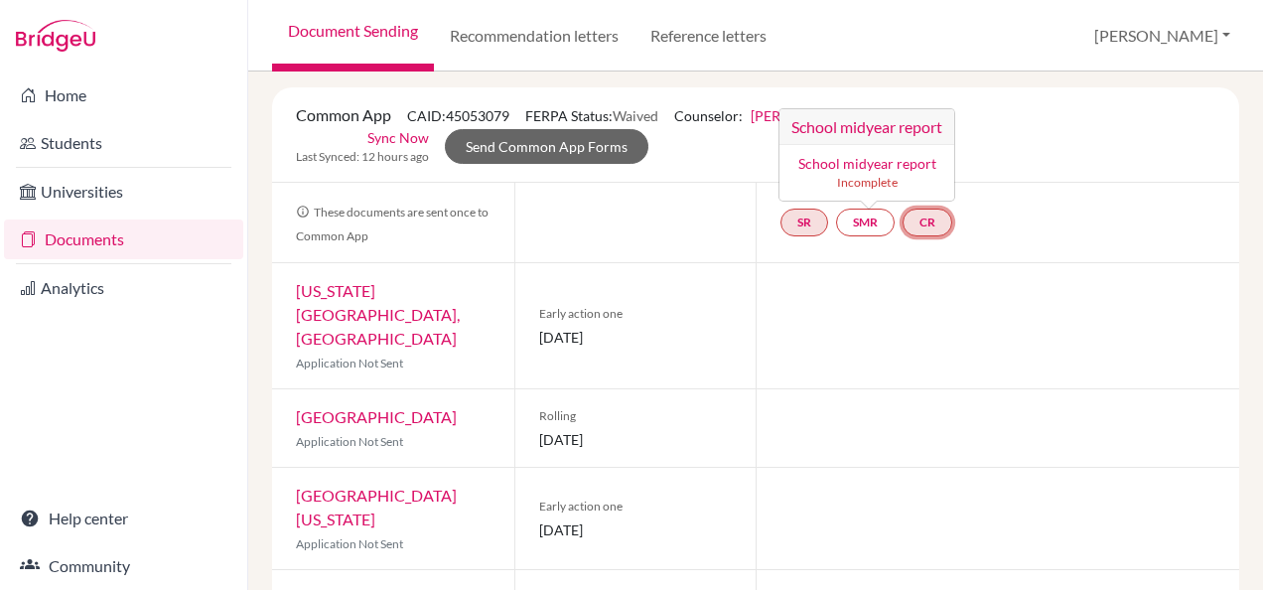
click at [928, 213] on link "CR" at bounding box center [927, 222] width 50 height 28
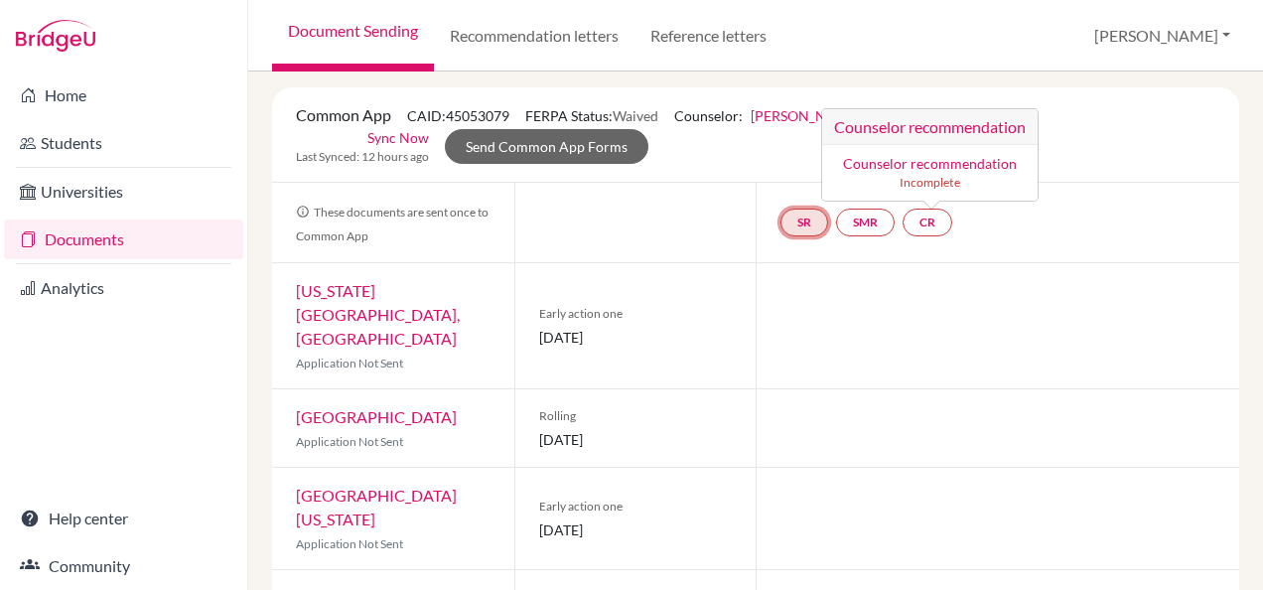
click at [804, 216] on link "SR" at bounding box center [804, 222] width 48 height 28
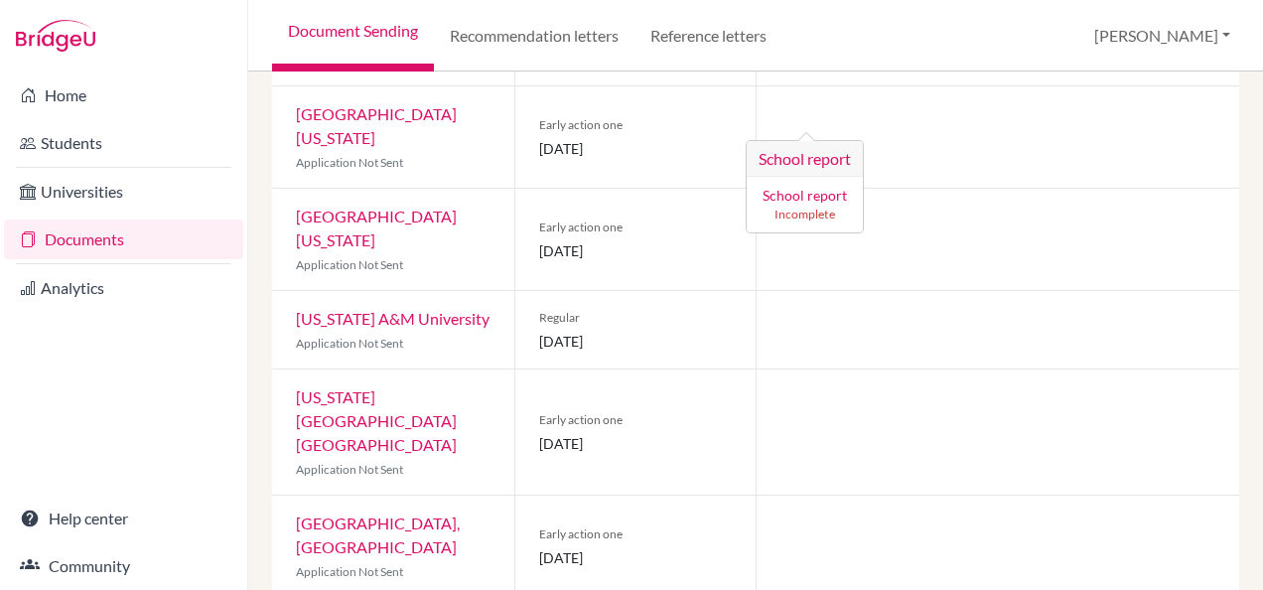
scroll to position [681, 0]
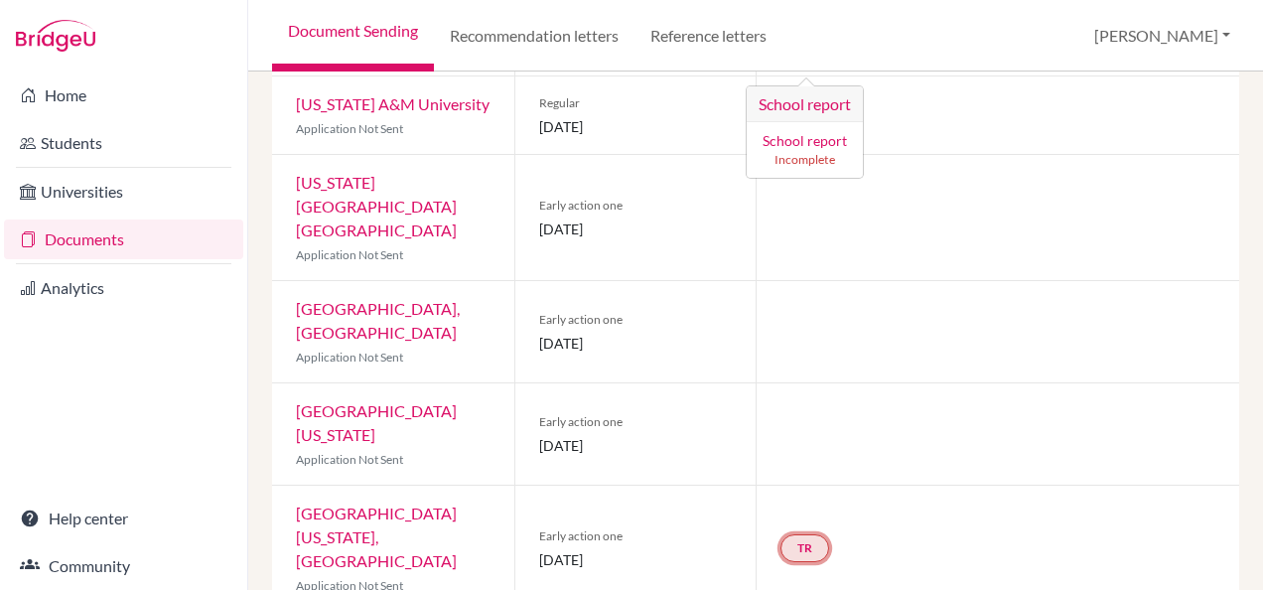
click at [802, 534] on link "TR" at bounding box center [804, 548] width 49 height 28
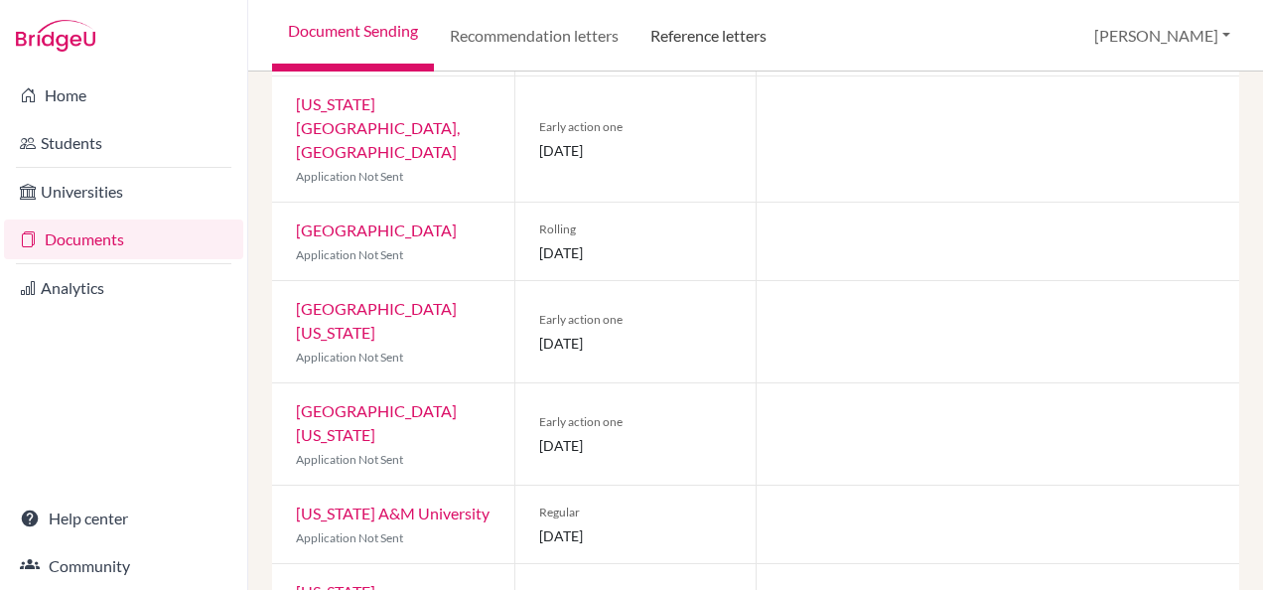
scroll to position [185, 0]
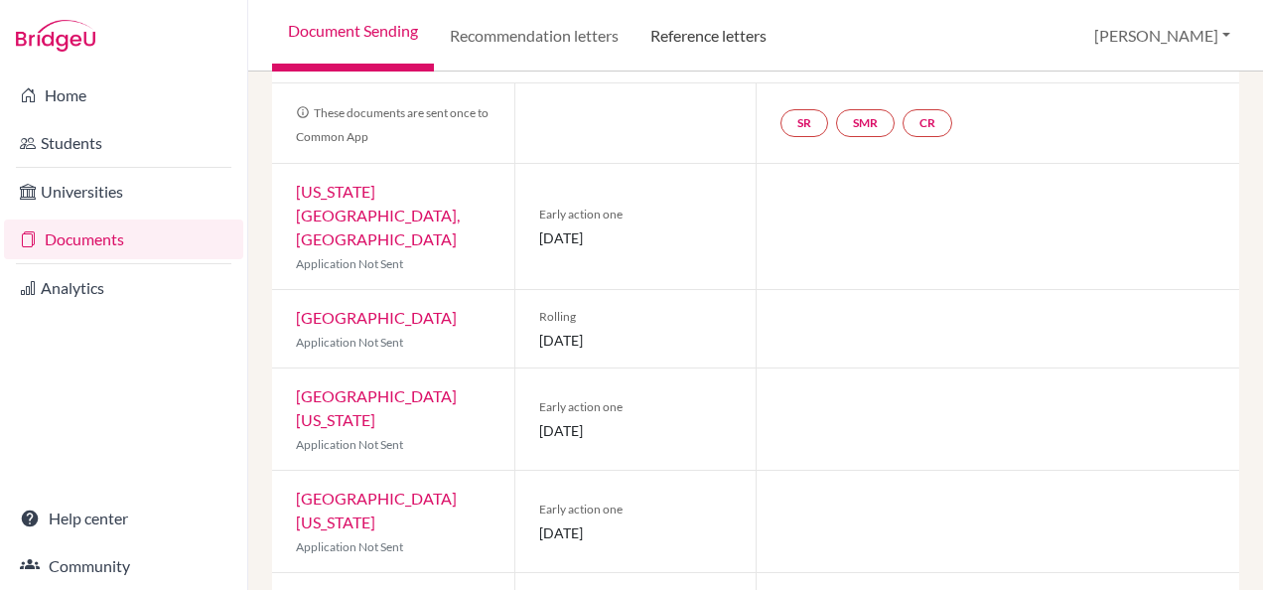
click at [727, 32] on link "Reference letters" at bounding box center [708, 35] width 148 height 71
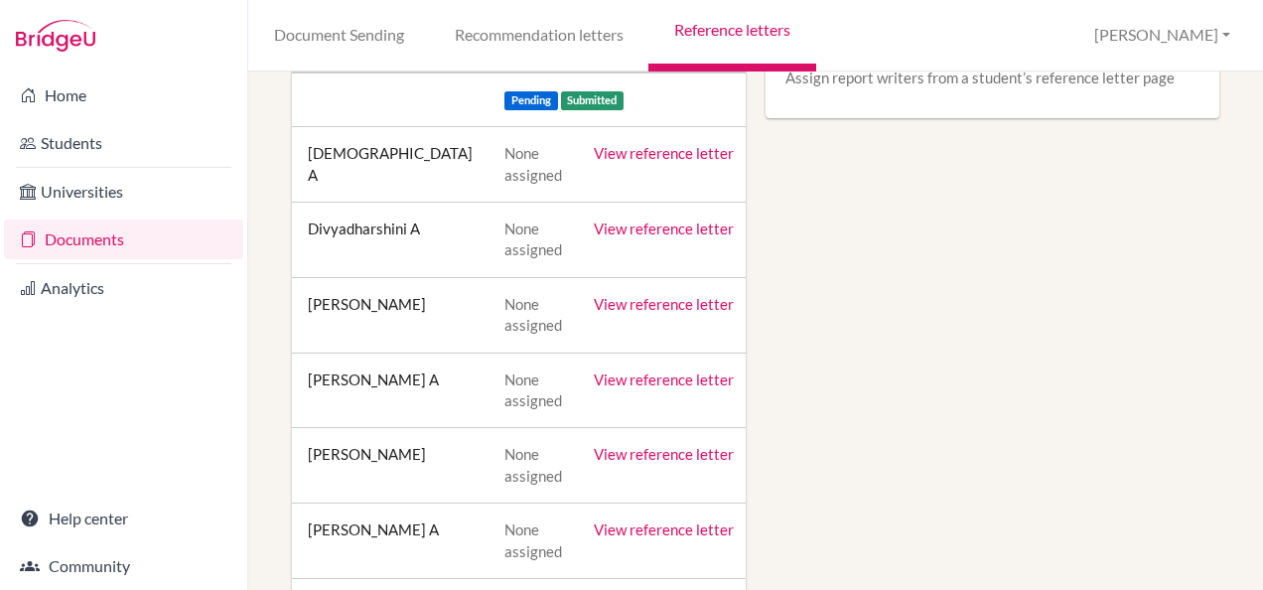
scroll to position [199, 0]
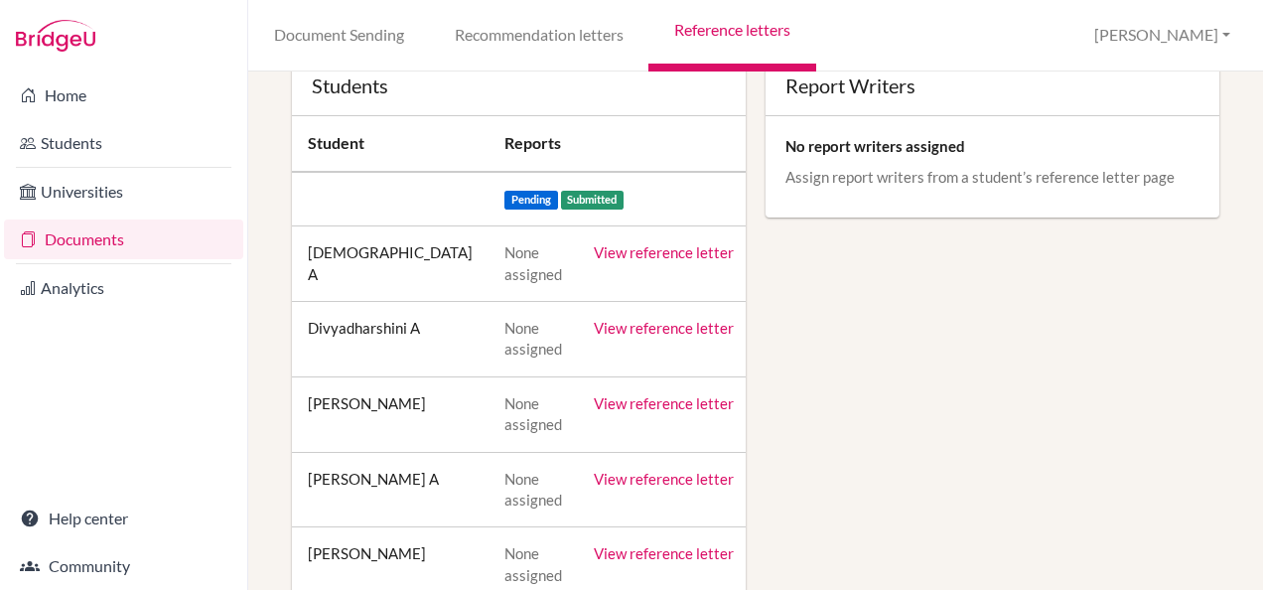
click at [633, 254] on link "View reference letter" at bounding box center [664, 252] width 140 height 18
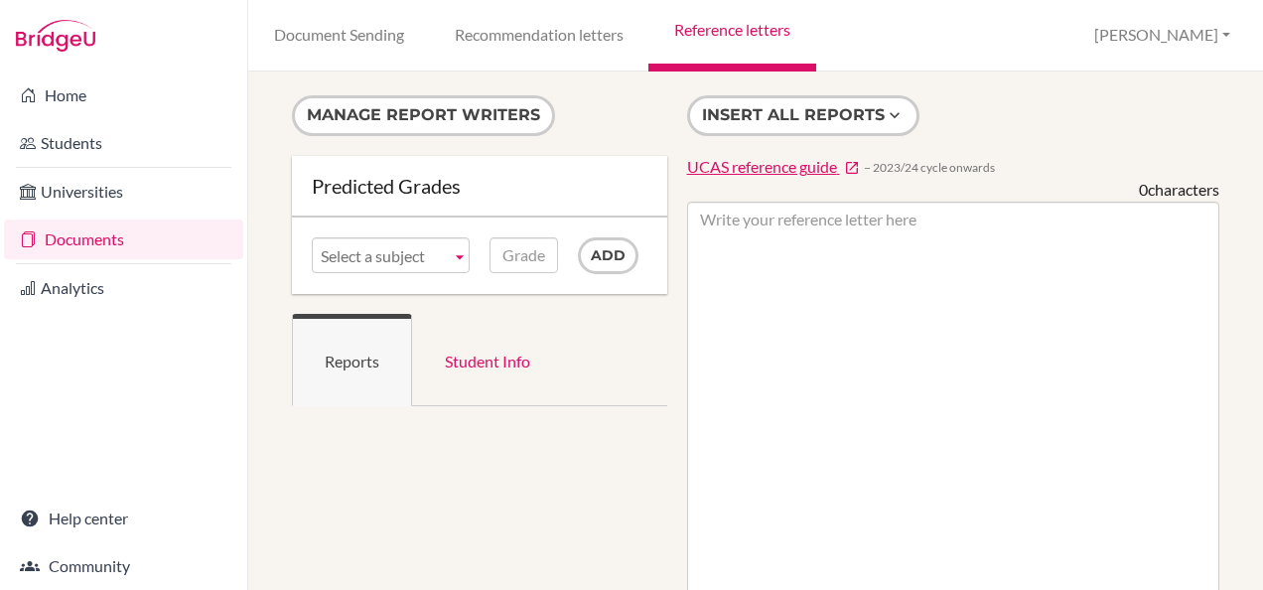
click at [458, 256] on b at bounding box center [460, 255] width 18 height 34
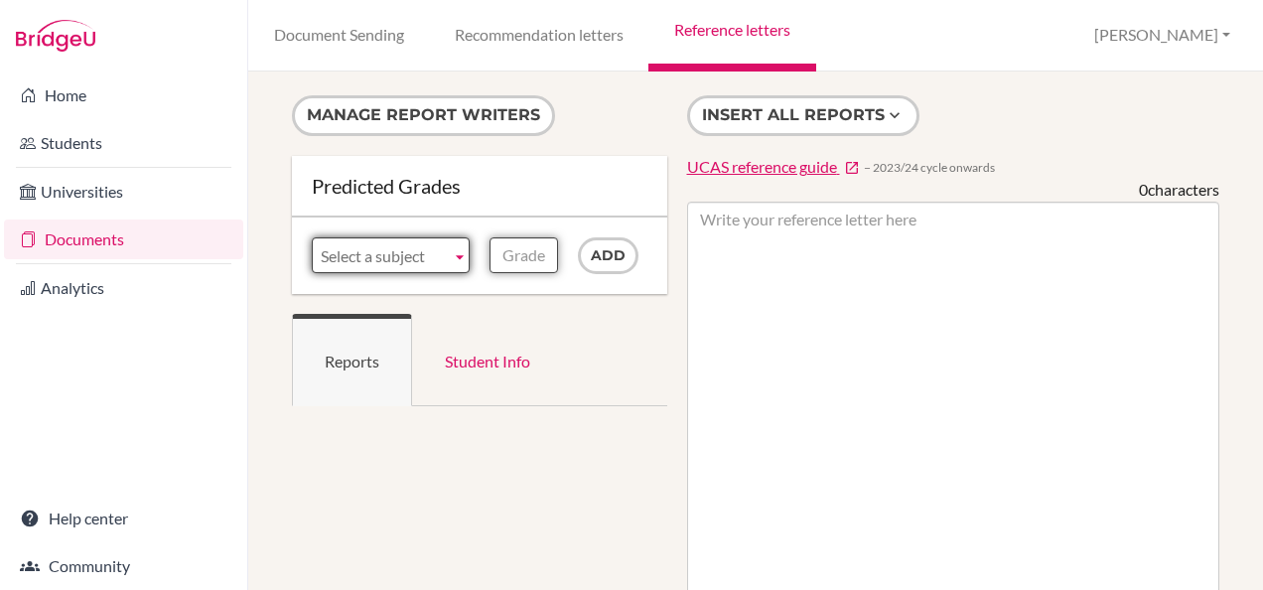
click at [509, 258] on input "Grade" at bounding box center [523, 255] width 68 height 36
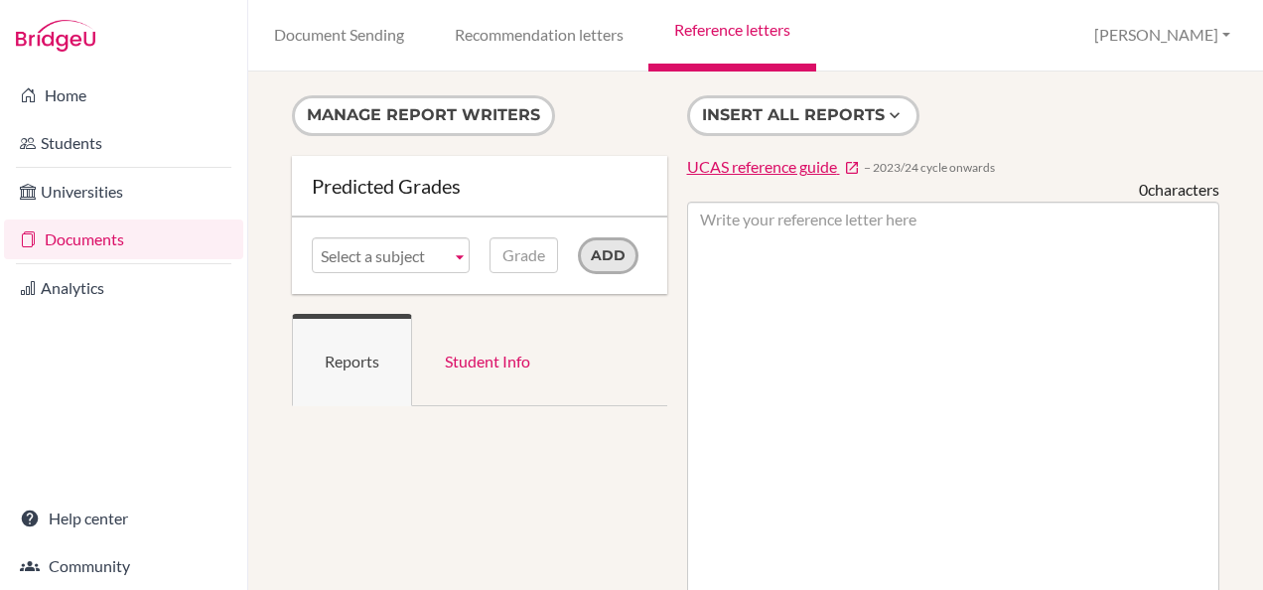
click at [609, 260] on input "Add" at bounding box center [608, 255] width 61 height 37
click at [411, 252] on span "Select a subject" at bounding box center [382, 256] width 122 height 36
click at [484, 357] on link "Student Info" at bounding box center [487, 360] width 151 height 92
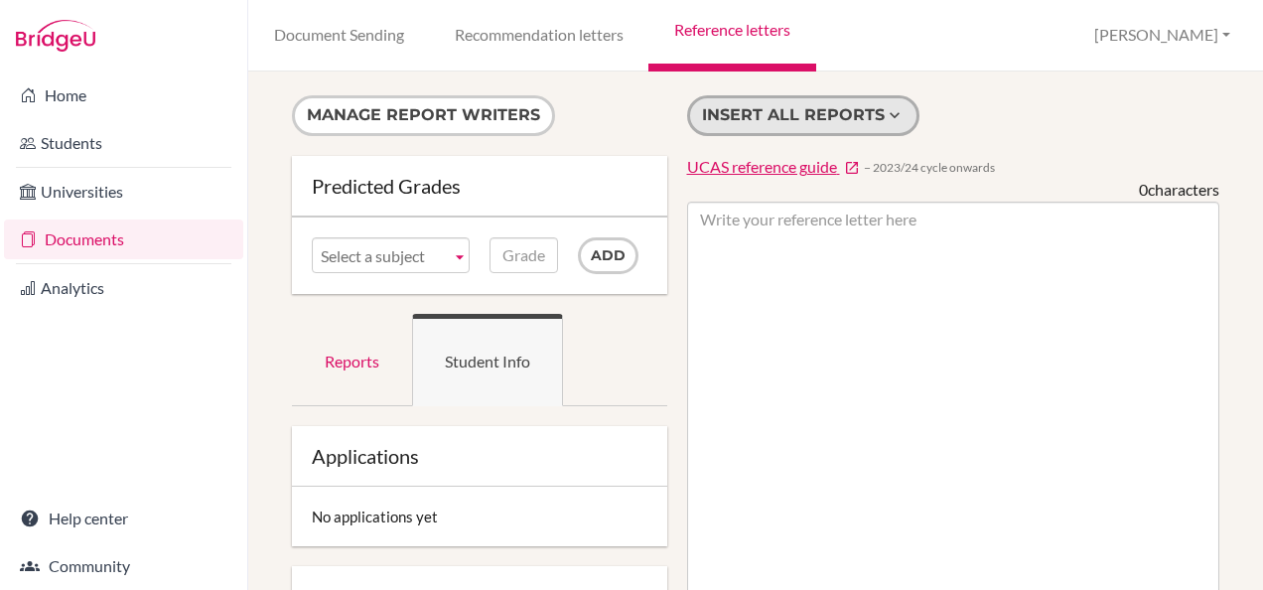
click at [885, 117] on icon at bounding box center [895, 115] width 20 height 20
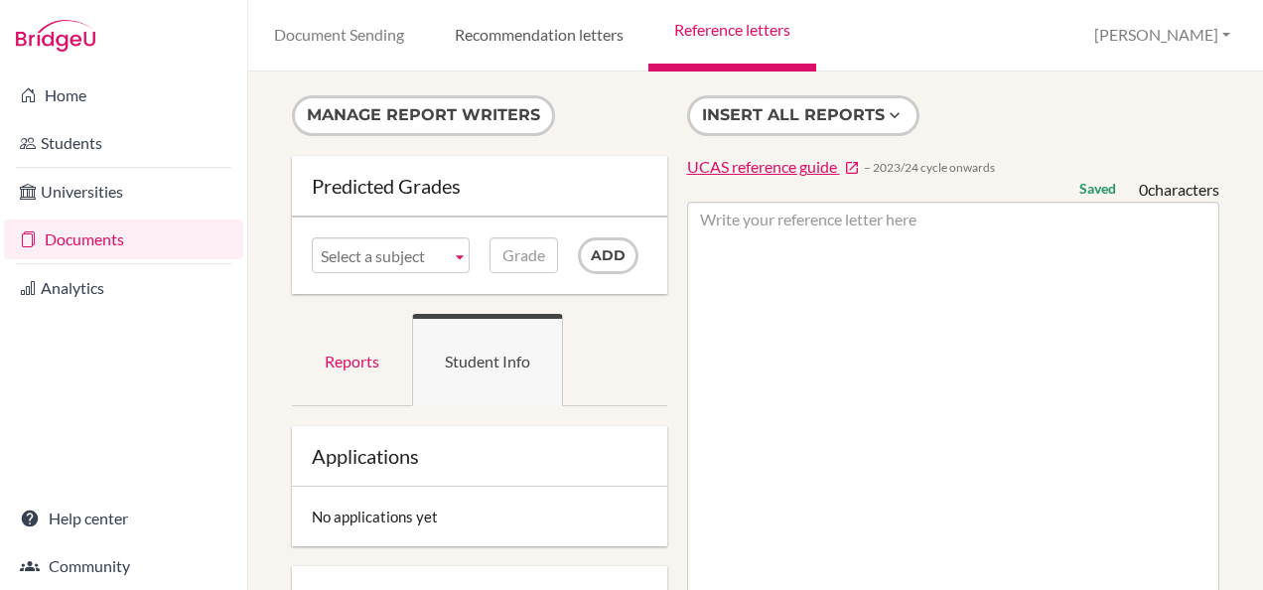
click at [556, 37] on link "Recommendation letters" at bounding box center [538, 35] width 219 height 71
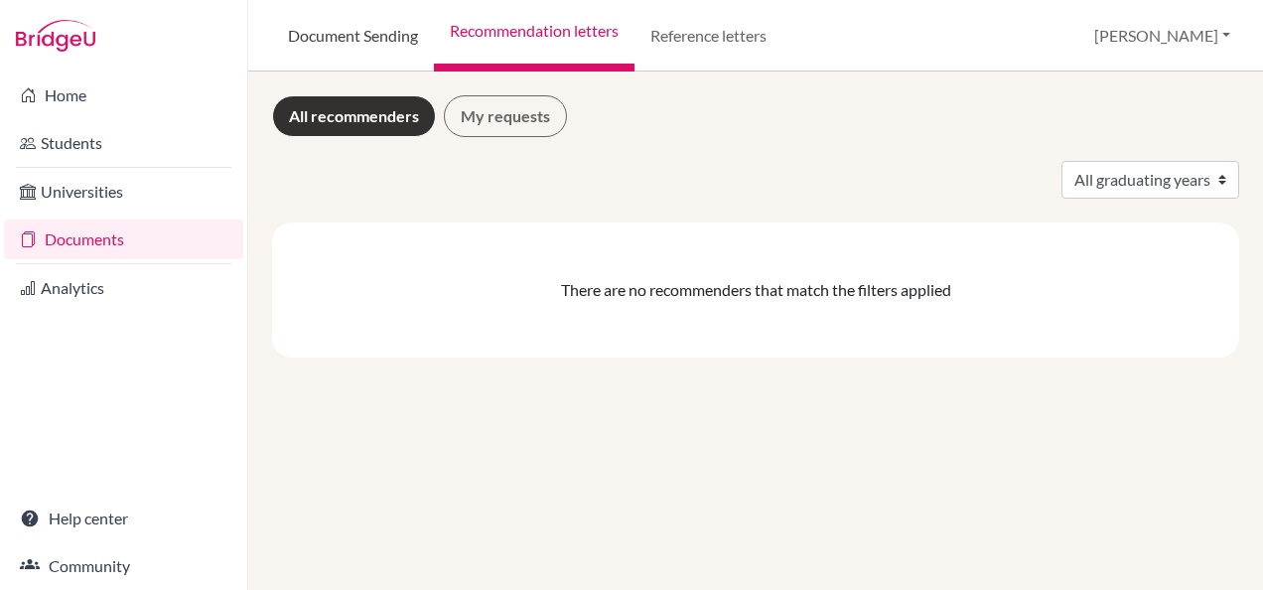
click at [371, 28] on link "Document Sending" at bounding box center [353, 35] width 162 height 71
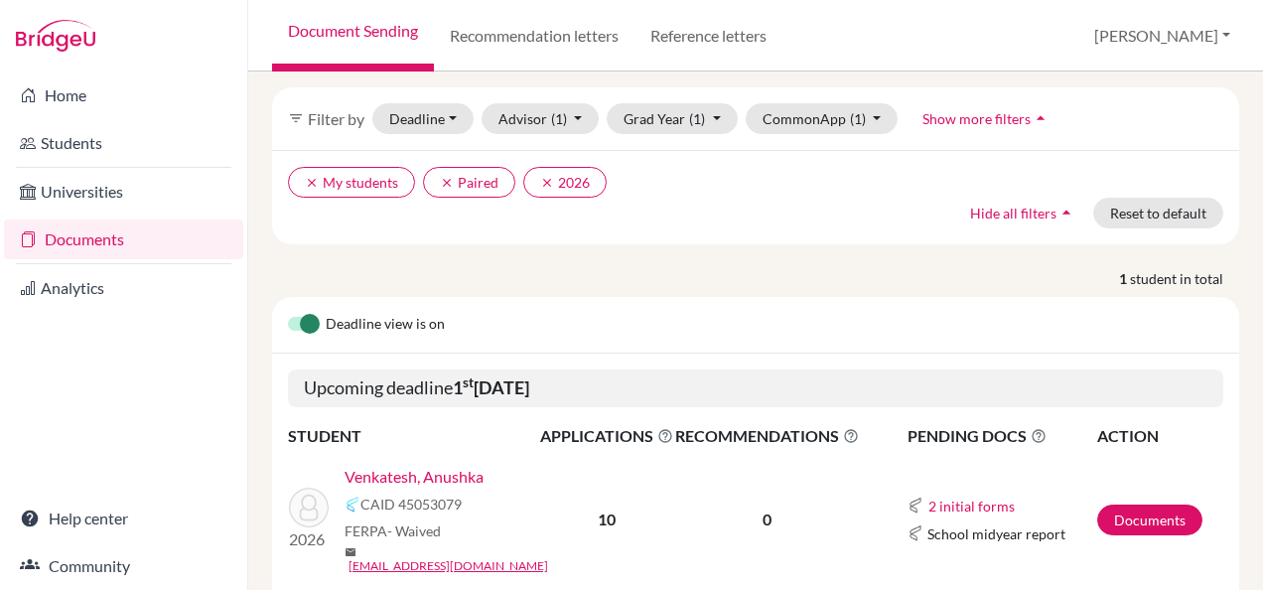
scroll to position [135, 0]
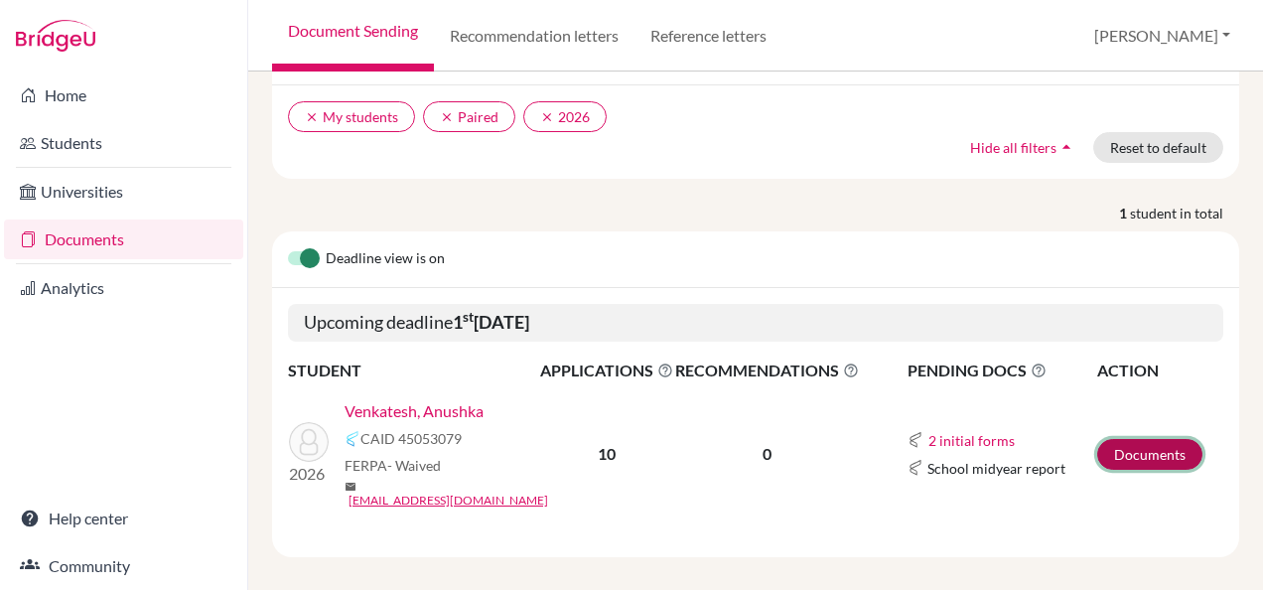
click at [1134, 441] on link "Documents" at bounding box center [1149, 454] width 105 height 31
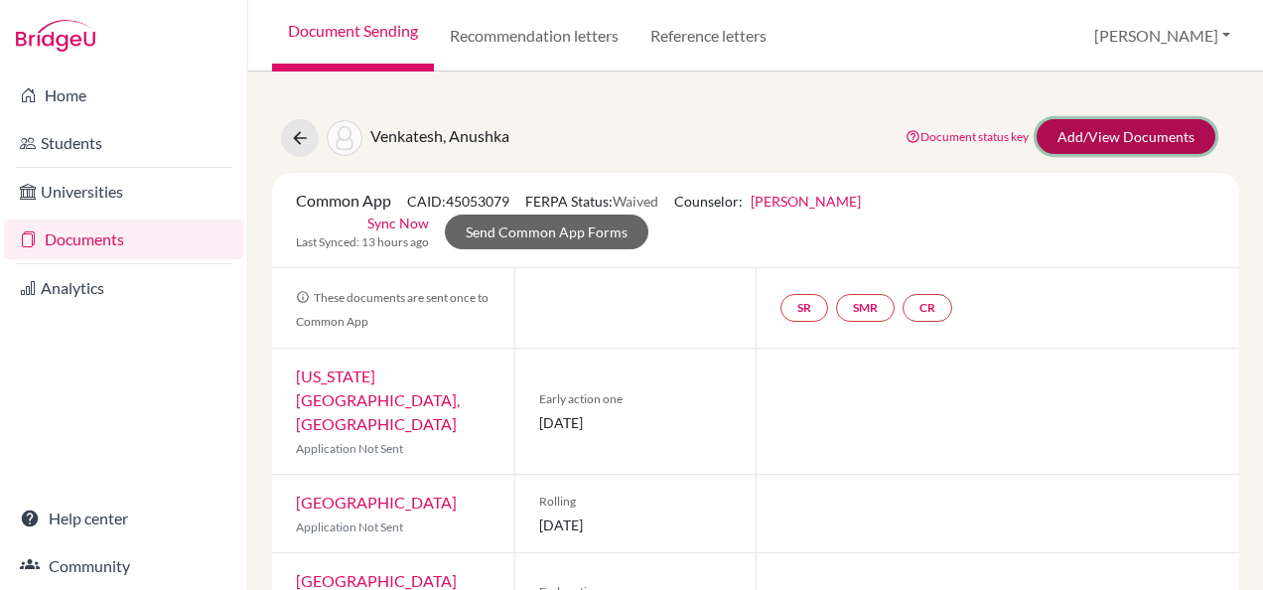
click at [1044, 136] on link "Add/View Documents" at bounding box center [1125, 136] width 179 height 35
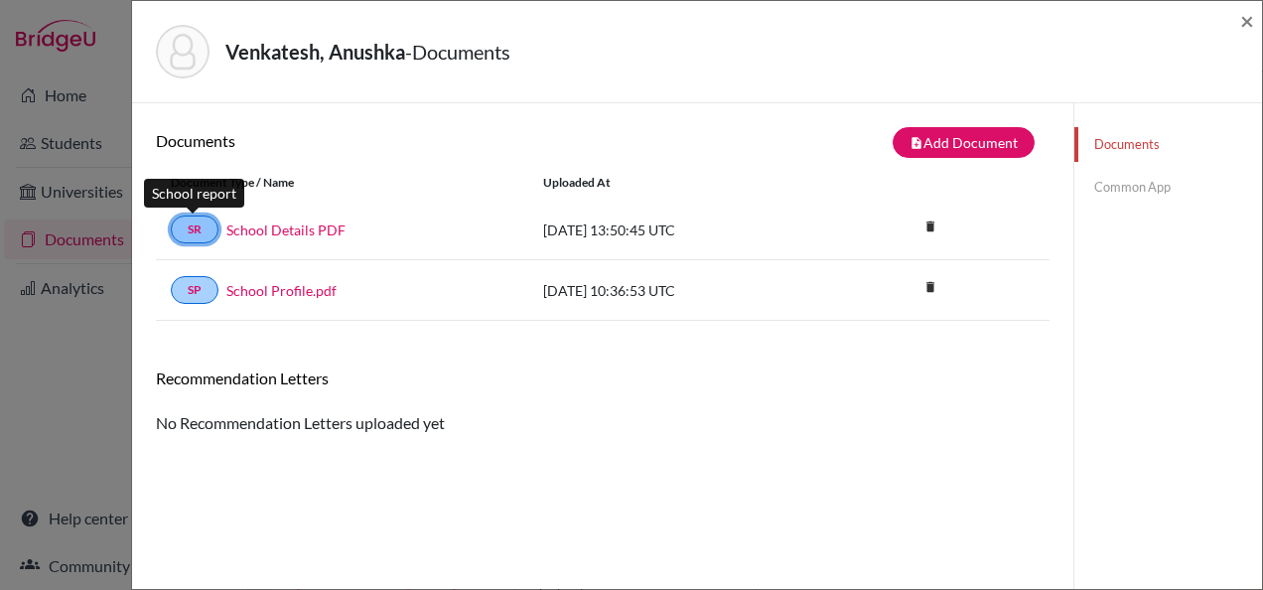
click at [204, 227] on link "SR" at bounding box center [195, 229] width 48 height 28
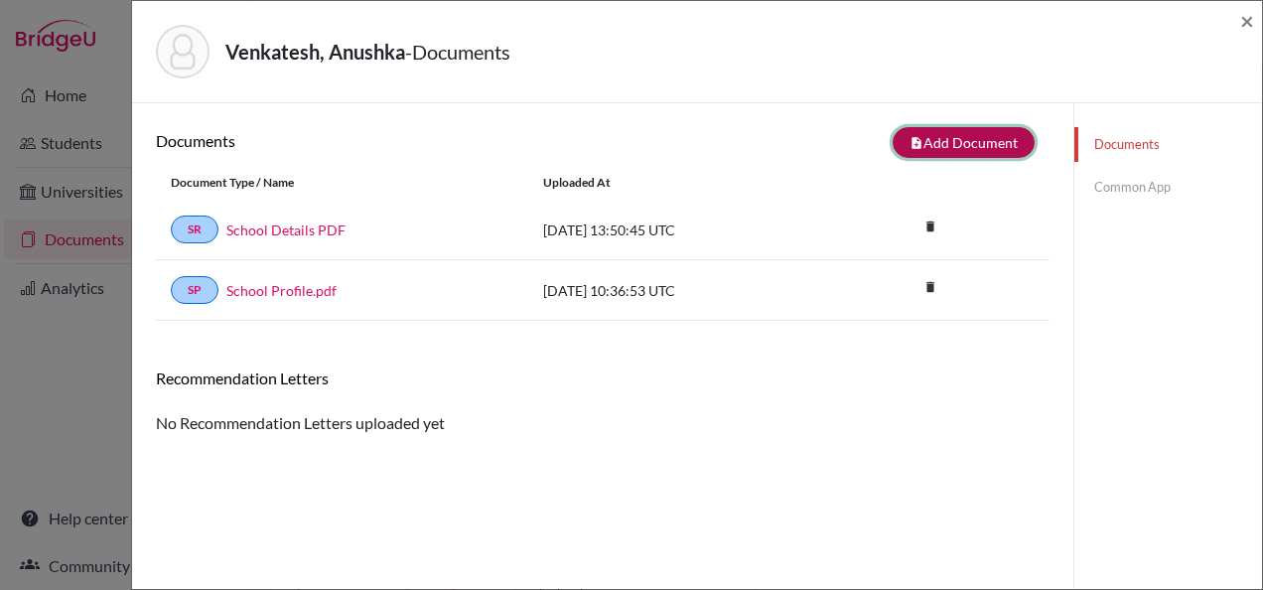
click at [950, 147] on button "note_add Add Document" at bounding box center [963, 142] width 142 height 31
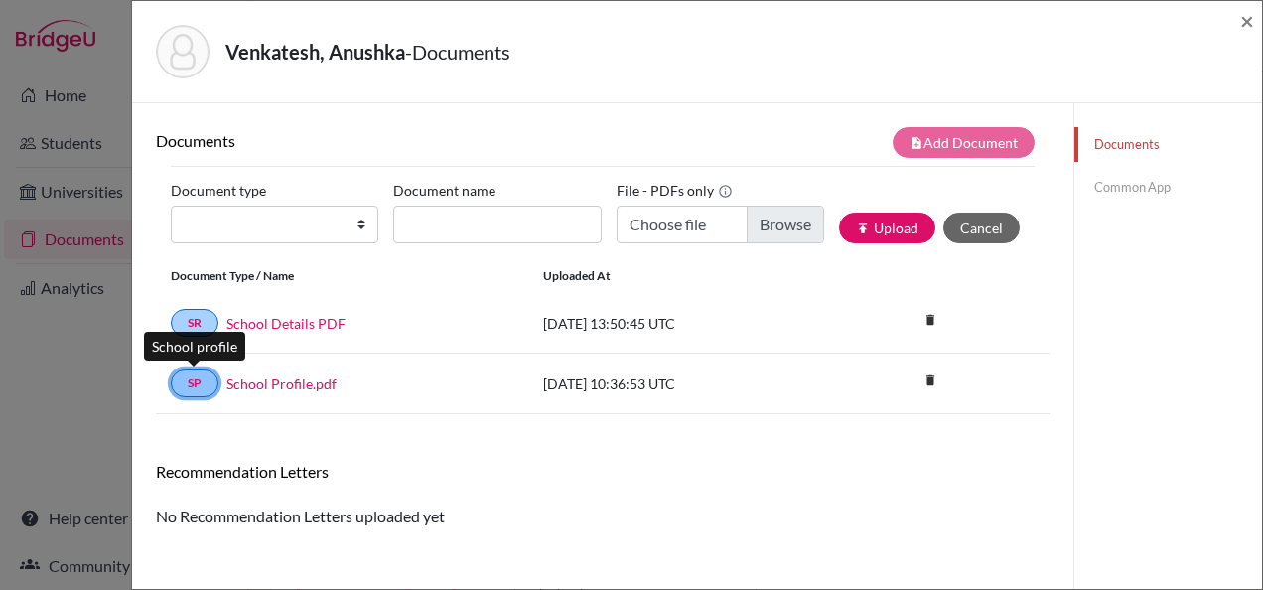
click at [207, 387] on link "SP" at bounding box center [195, 383] width 48 height 28
click at [295, 324] on link "School Details PDF" at bounding box center [285, 323] width 119 height 21
click at [722, 438] on div "Documents note_add Add Document Document type Change explanation for Common App…" at bounding box center [602, 327] width 893 height 401
click at [1084, 193] on link "Common App" at bounding box center [1168, 187] width 188 height 35
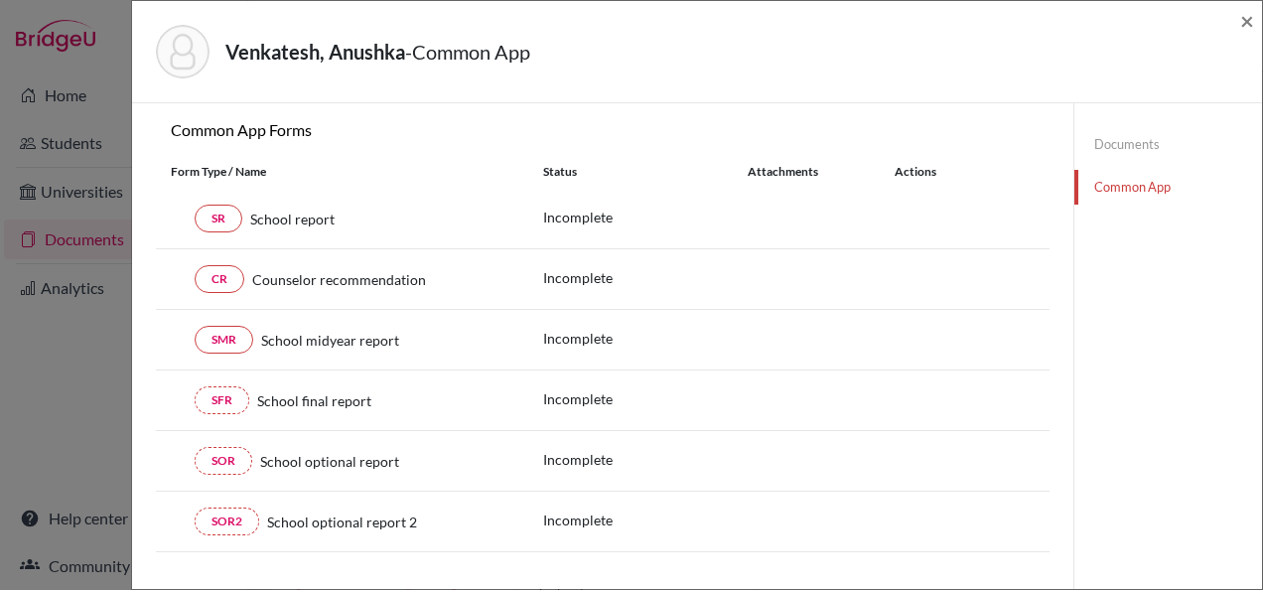
scroll to position [199, 0]
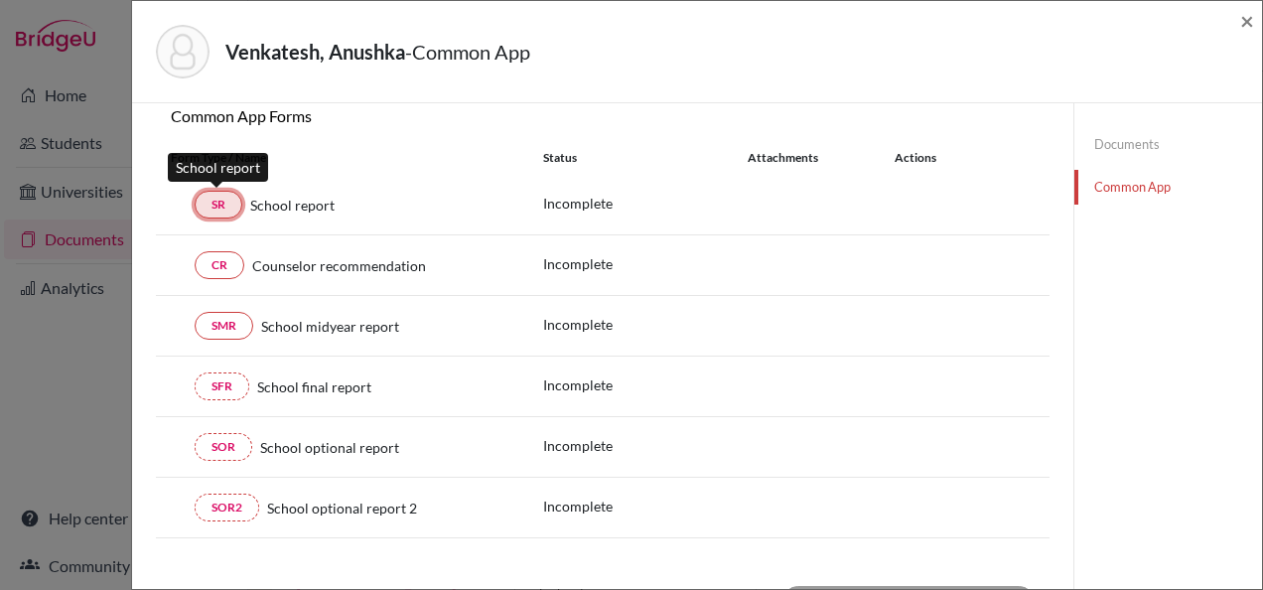
click at [205, 204] on link "SR" at bounding box center [219, 205] width 48 height 28
click at [223, 201] on link "SR" at bounding box center [219, 205] width 48 height 28
click at [220, 201] on link "SR" at bounding box center [219, 205] width 48 height 28
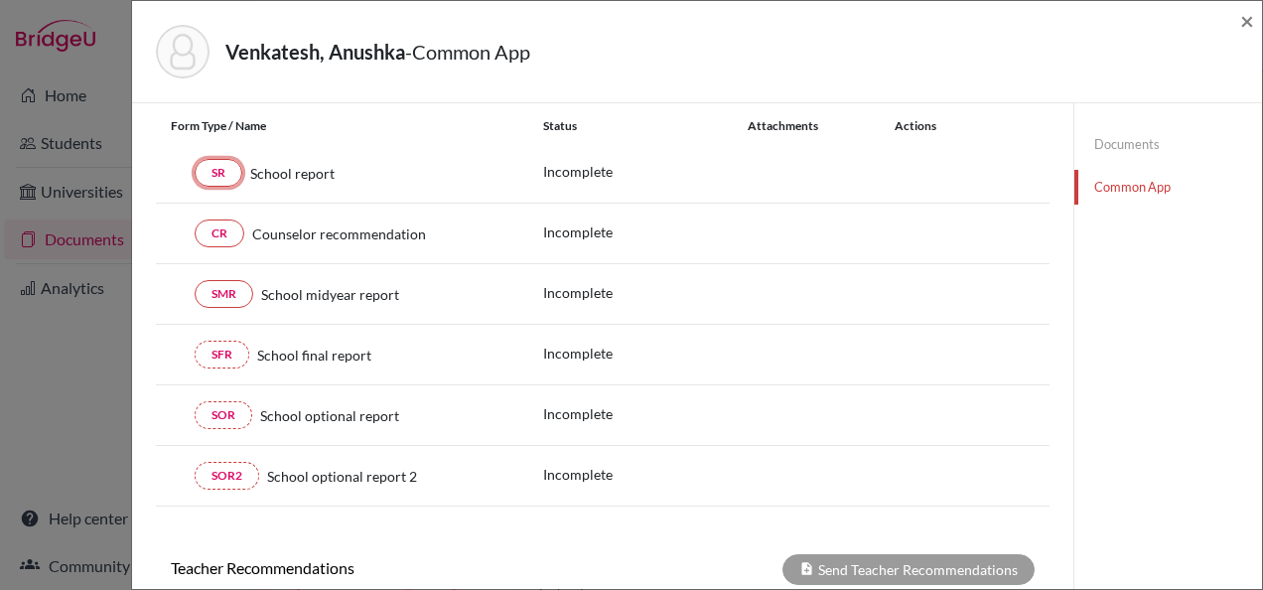
scroll to position [66, 0]
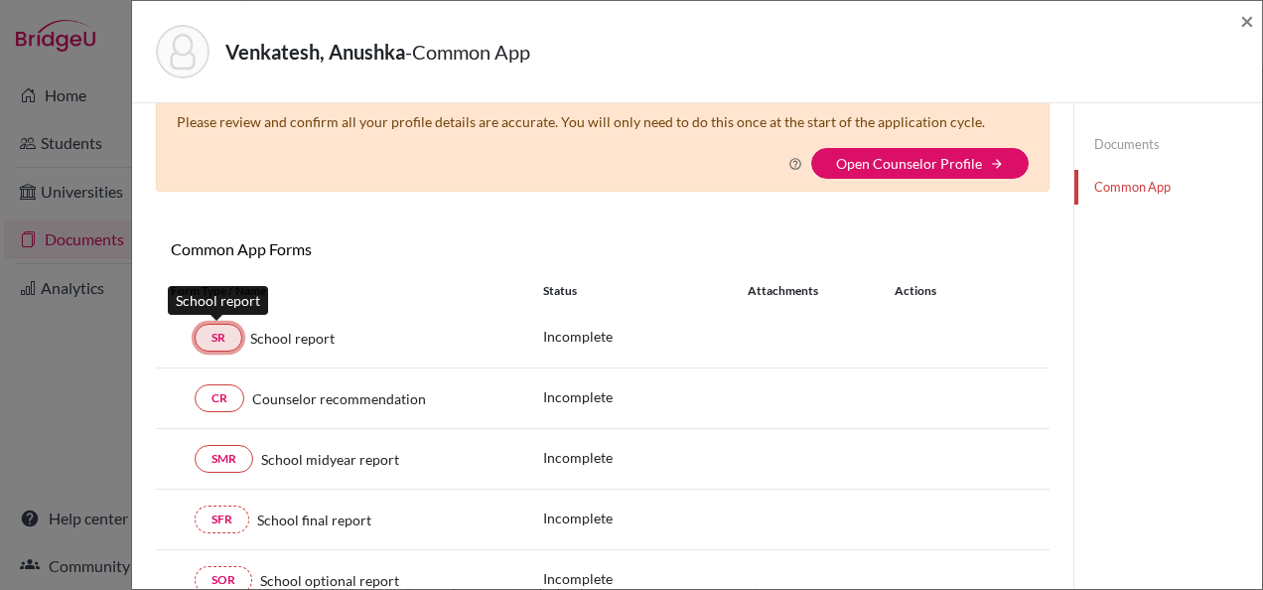
click at [236, 335] on link "SR" at bounding box center [219, 338] width 48 height 28
click at [238, 340] on link "SR" at bounding box center [219, 338] width 48 height 28
click at [1128, 147] on link "Documents" at bounding box center [1168, 144] width 188 height 35
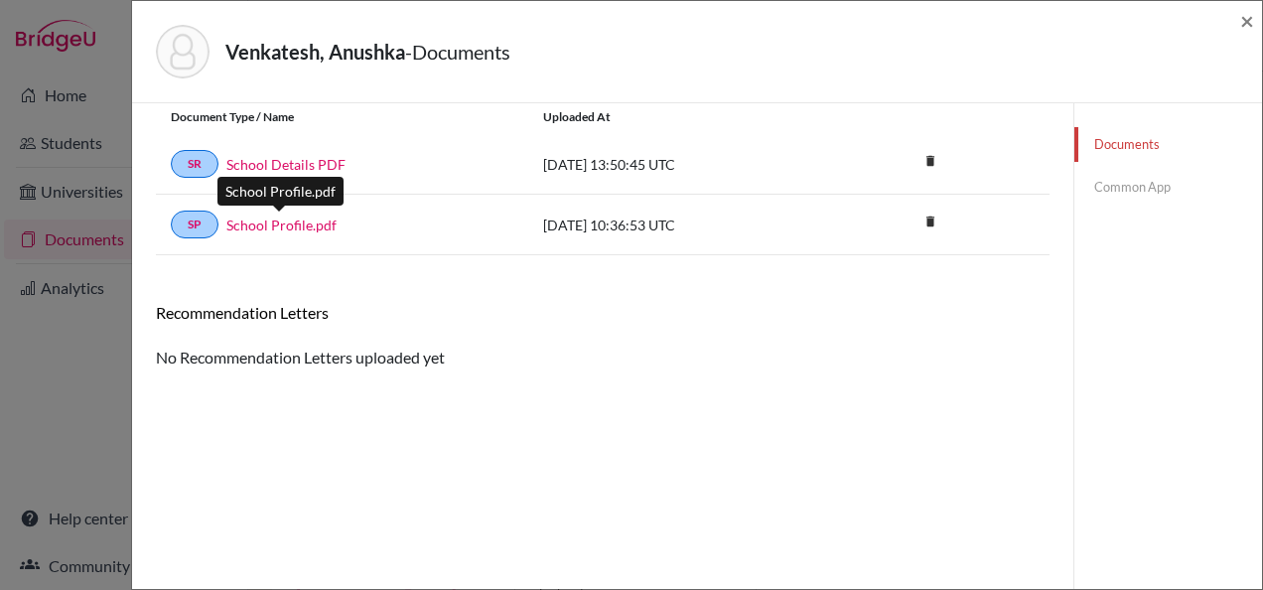
click at [245, 223] on link "School Profile.pdf" at bounding box center [281, 224] width 110 height 21
